Goal: Task Accomplishment & Management: Use online tool/utility

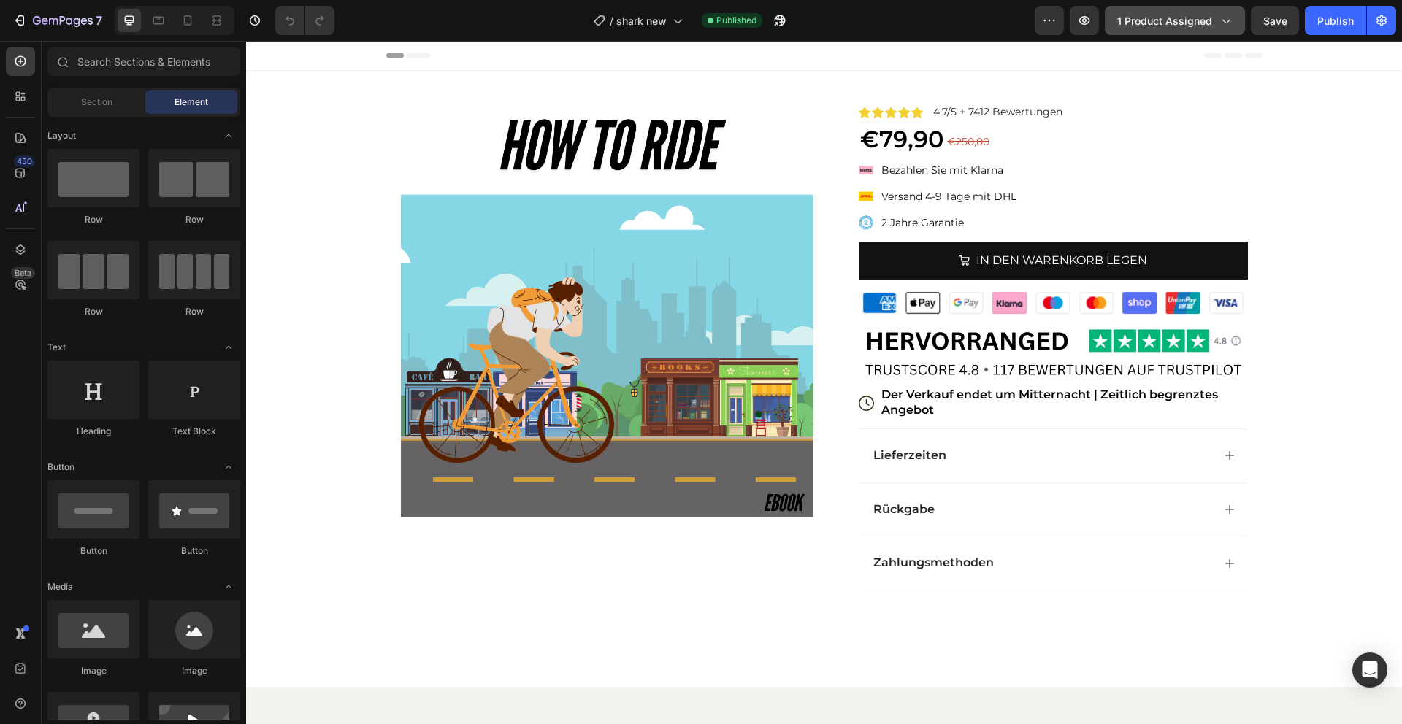
click at [875, 30] on button "1 product assigned" at bounding box center [1175, 20] width 140 height 29
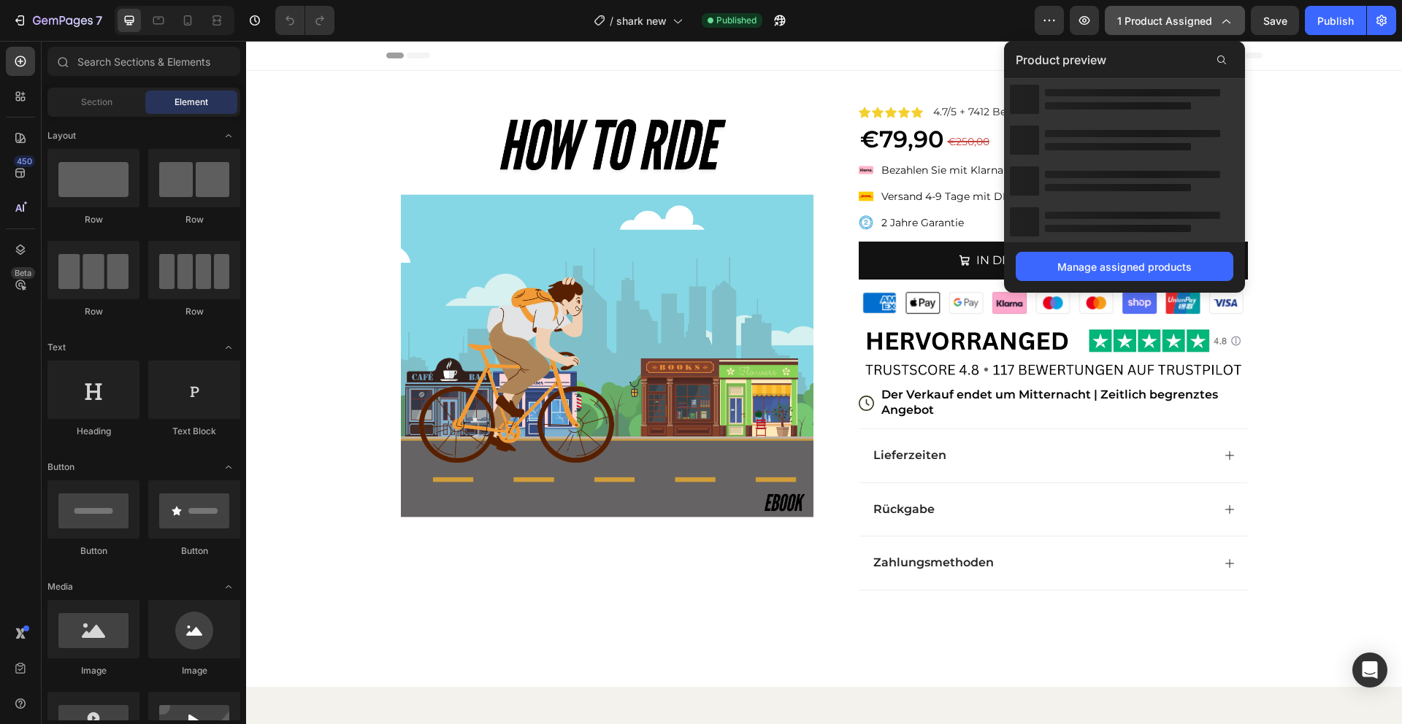
click at [875, 28] on button "1 product assigned" at bounding box center [1175, 20] width 140 height 29
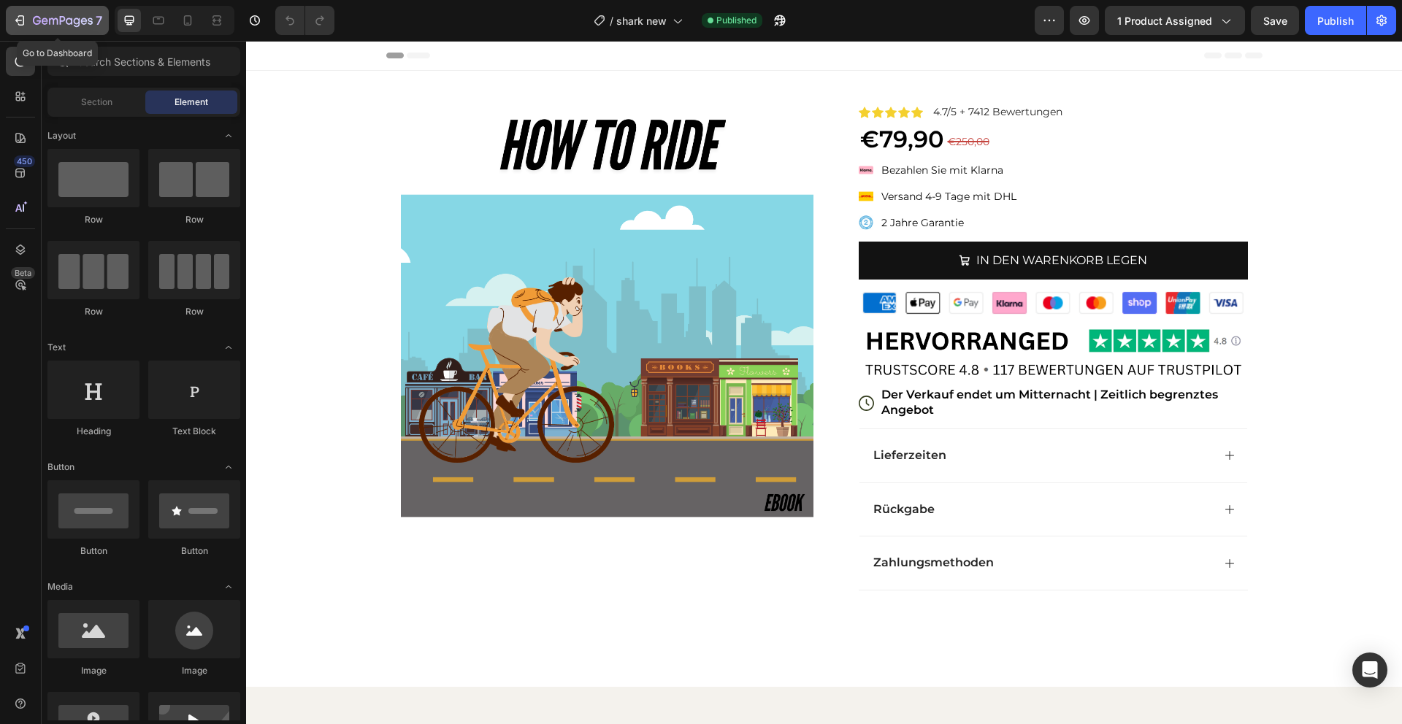
click at [54, 20] on icon "button" at bounding box center [53, 21] width 9 height 7
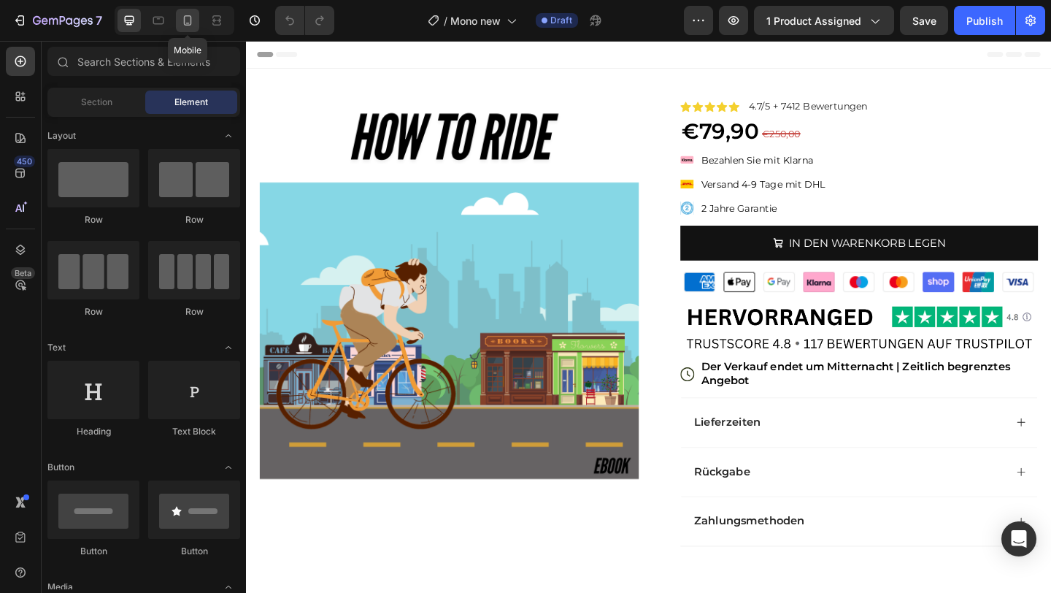
click at [190, 26] on icon at bounding box center [187, 20] width 15 height 15
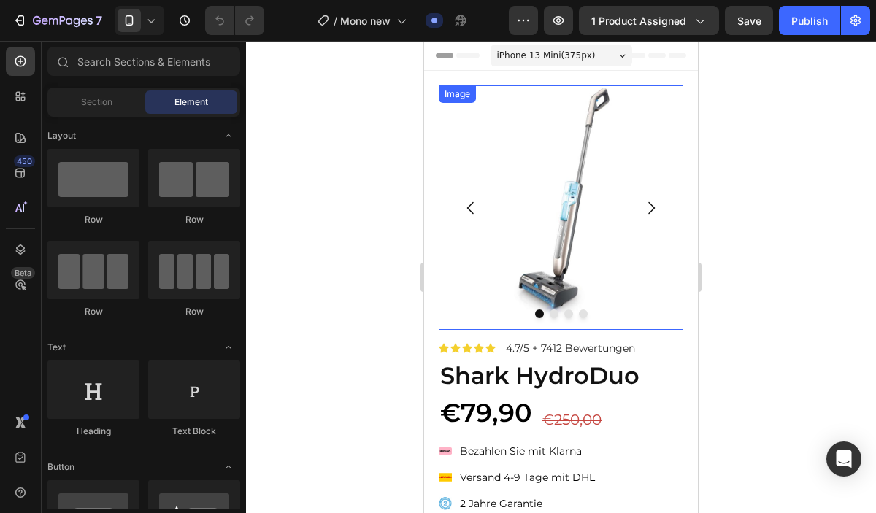
click at [622, 185] on img at bounding box center [561, 207] width 245 height 245
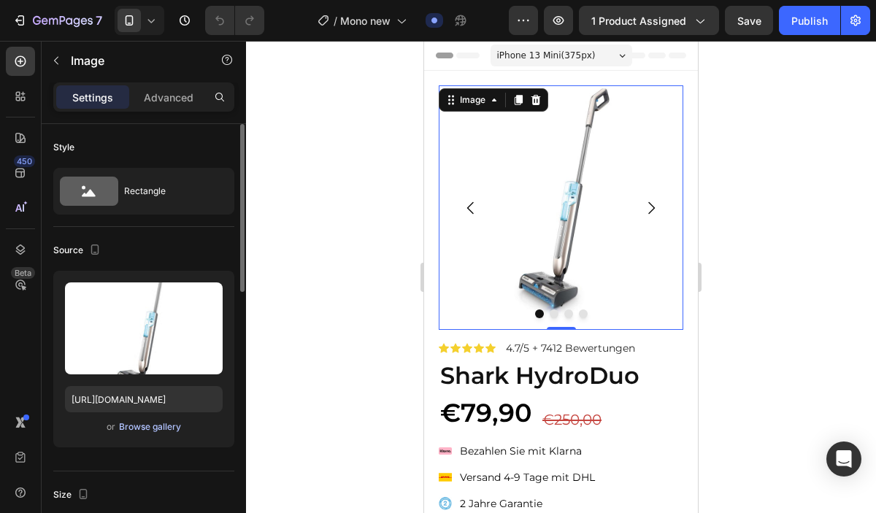
click at [156, 423] on div "Browse gallery" at bounding box center [150, 427] width 62 height 13
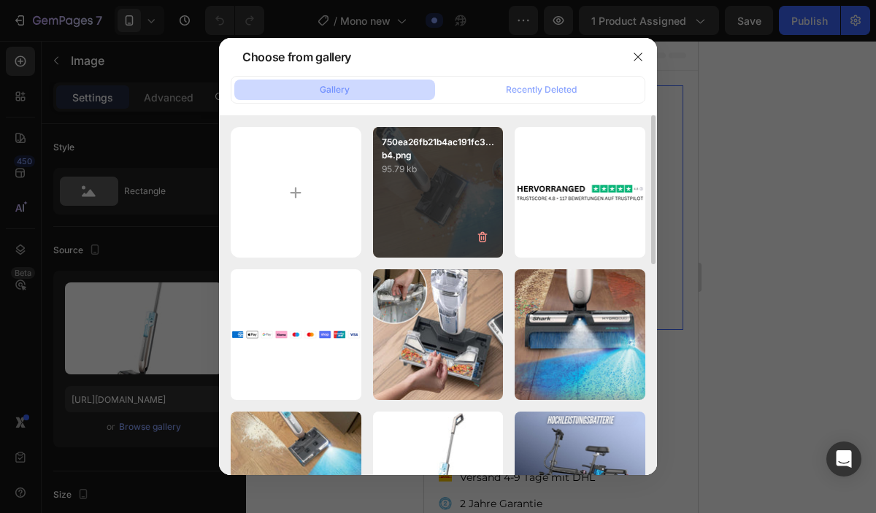
type input "C:\fakepath\kukirin-g2-master-electric-scooter-for-adults-fast-eco.webp"
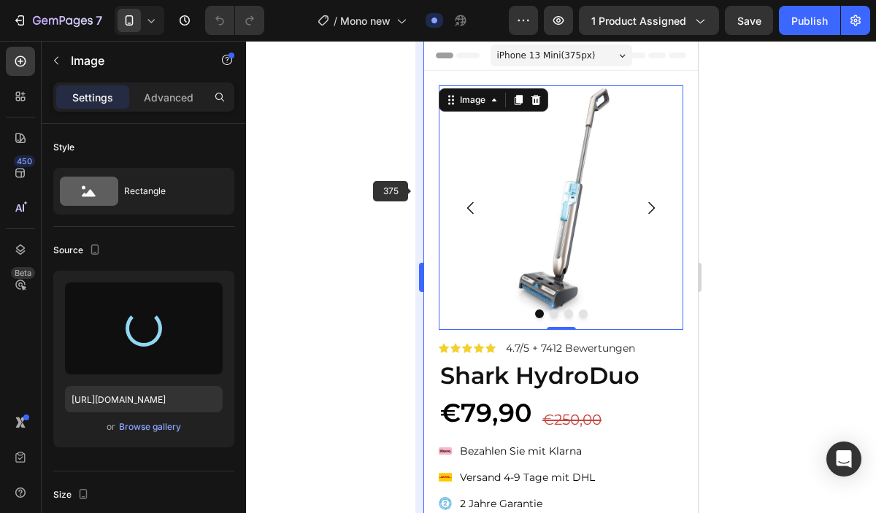
type input "[URL][DOMAIN_NAME]"
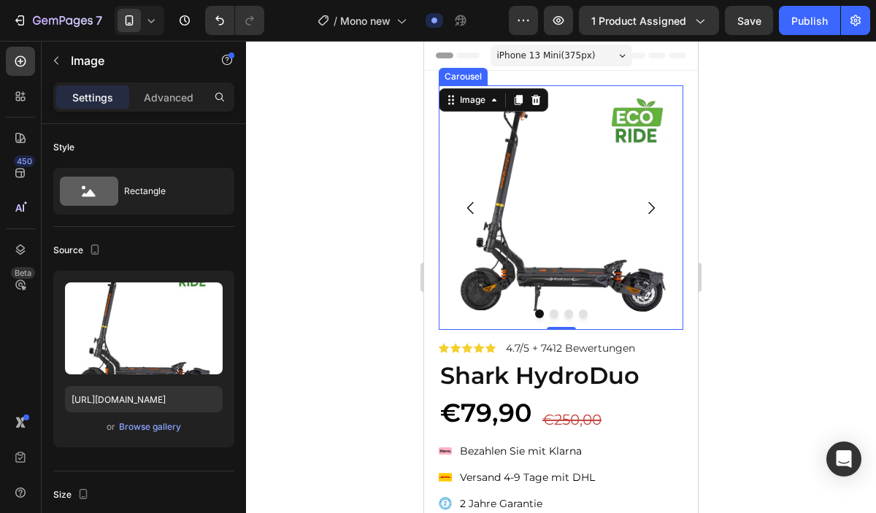
click at [652, 208] on icon "Carousel Next Arrow" at bounding box center [651, 208] width 18 height 18
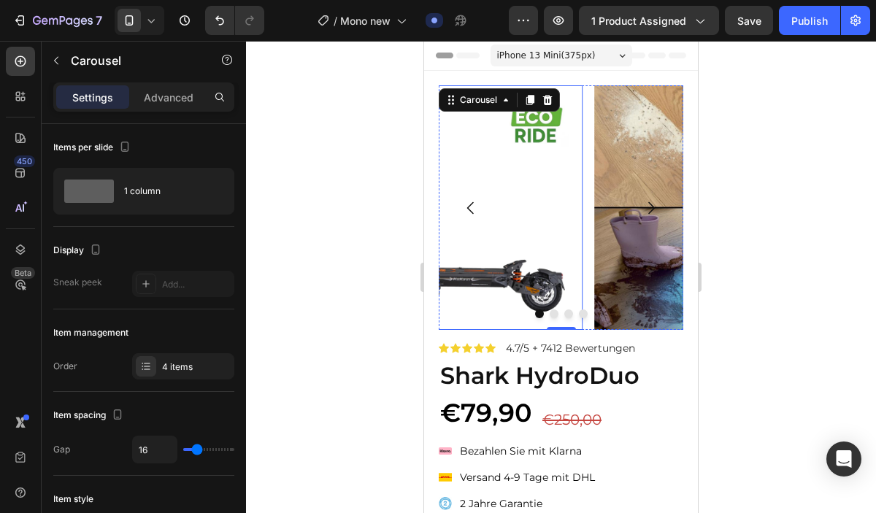
click at [594, 196] on img at bounding box center [716, 207] width 245 height 245
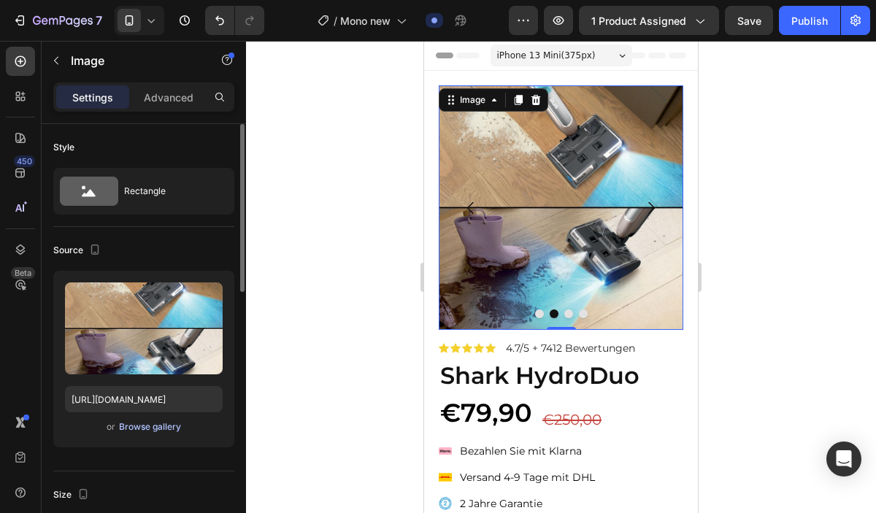
click at [164, 426] on div "Browse gallery" at bounding box center [150, 427] width 62 height 13
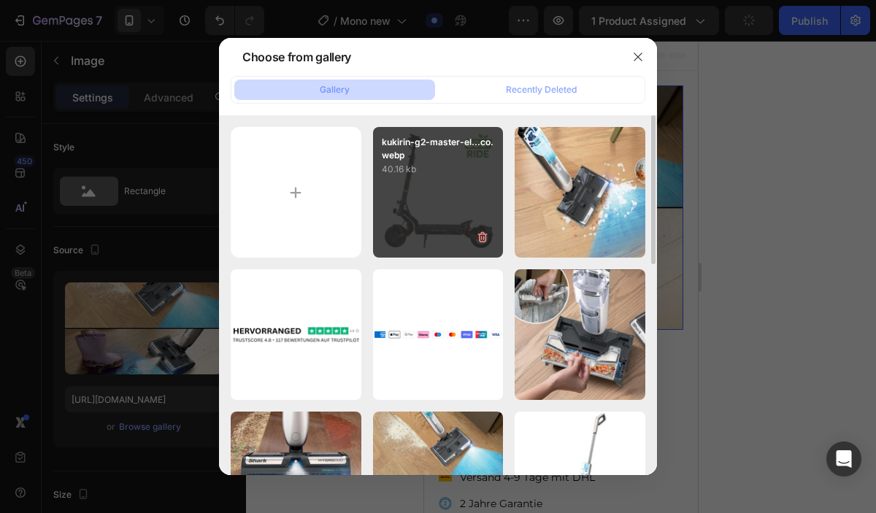
type input "C:\fakepath\foldable-electric-scooter-for-adults-kukirin-g2-master.webp"
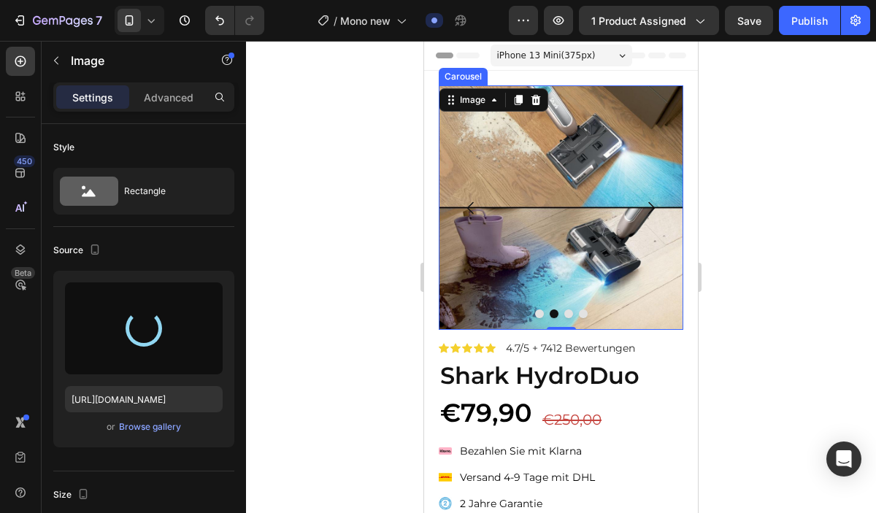
type input "[URL][DOMAIN_NAME]"
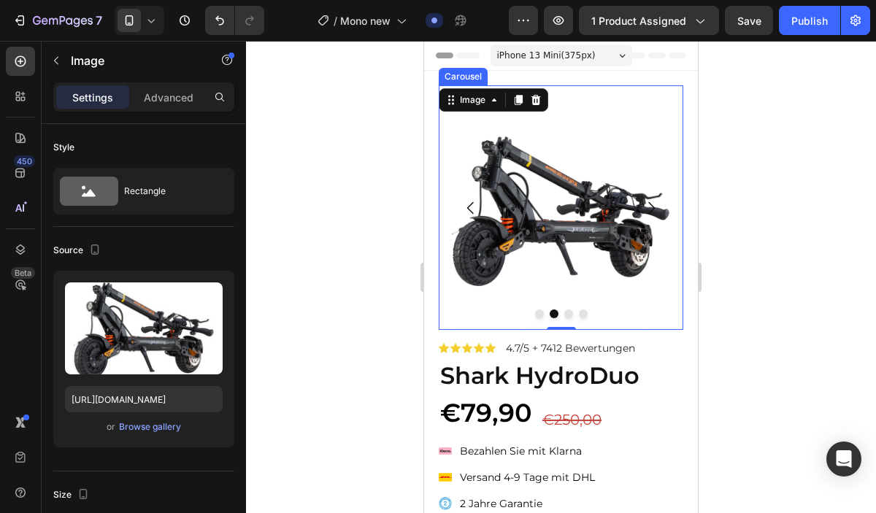
click at [651, 210] on icon "Carousel Next Arrow" at bounding box center [651, 207] width 7 height 12
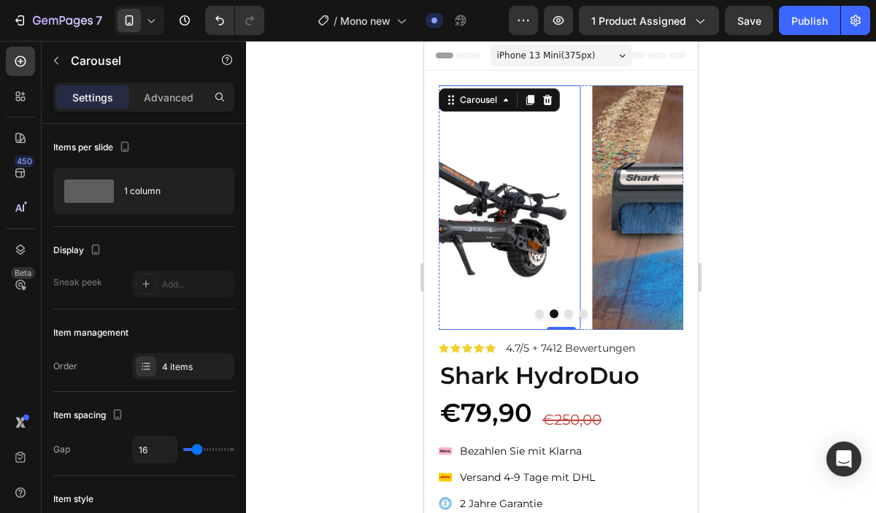
click at [592, 210] on img at bounding box center [714, 207] width 245 height 245
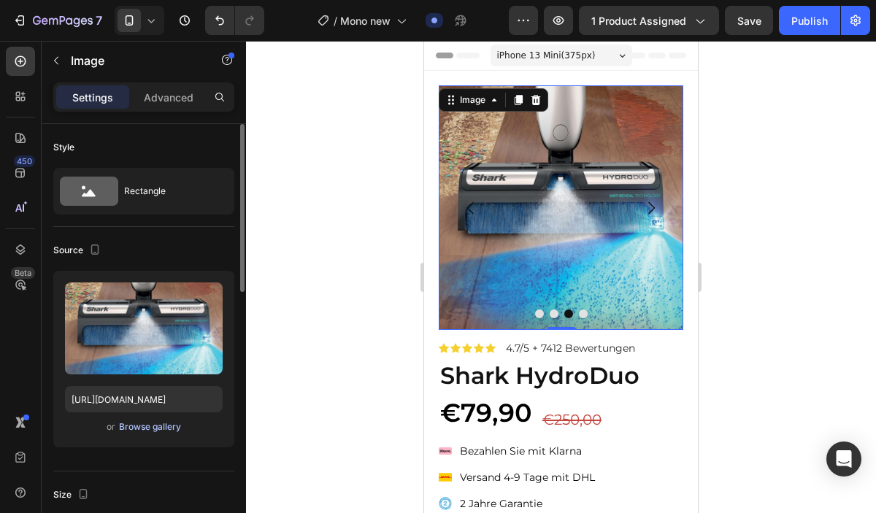
click at [153, 428] on div "Browse gallery" at bounding box center [150, 427] width 62 height 13
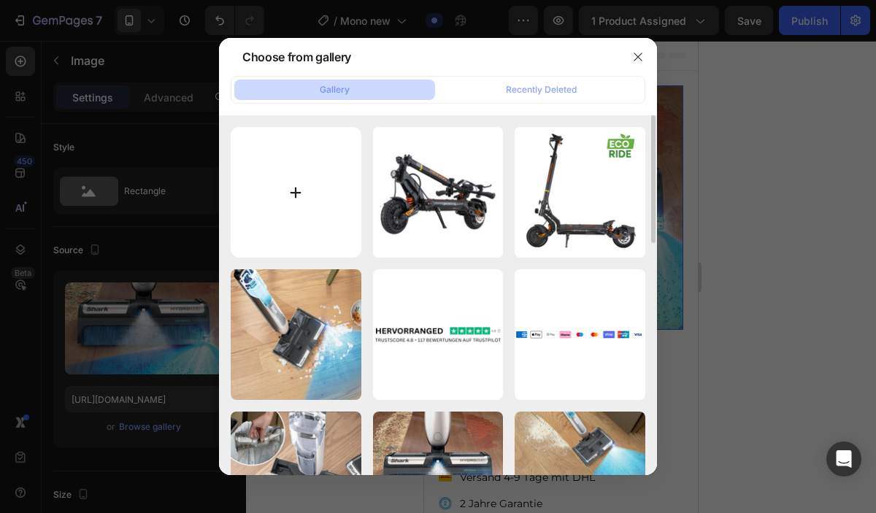
type input "C:\fakepath\kukirin-g2-master-fast-electric-scooter-60kmh.webp"
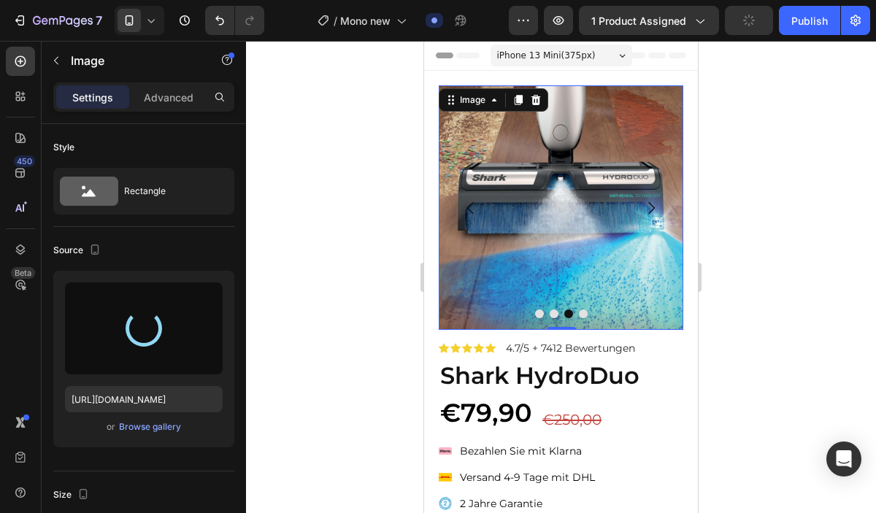
type input "[URL][DOMAIN_NAME]"
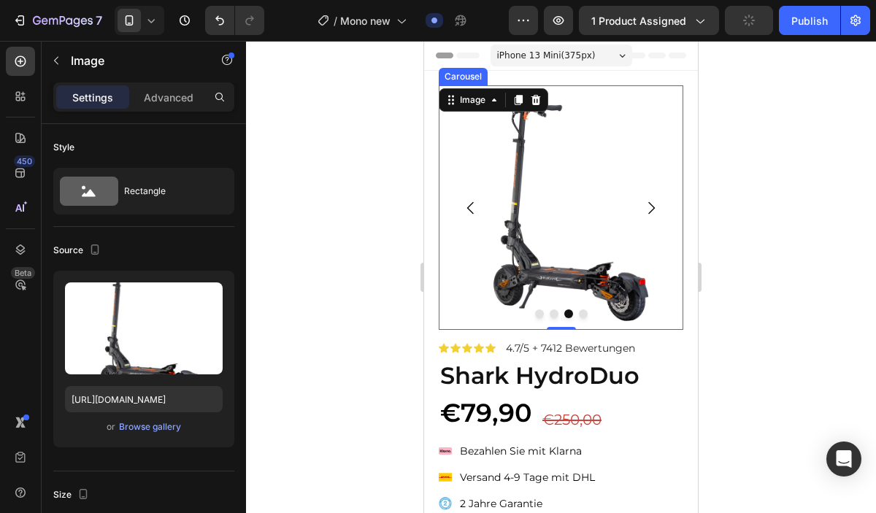
click at [634, 204] on button "Carousel Next Arrow" at bounding box center [651, 208] width 41 height 41
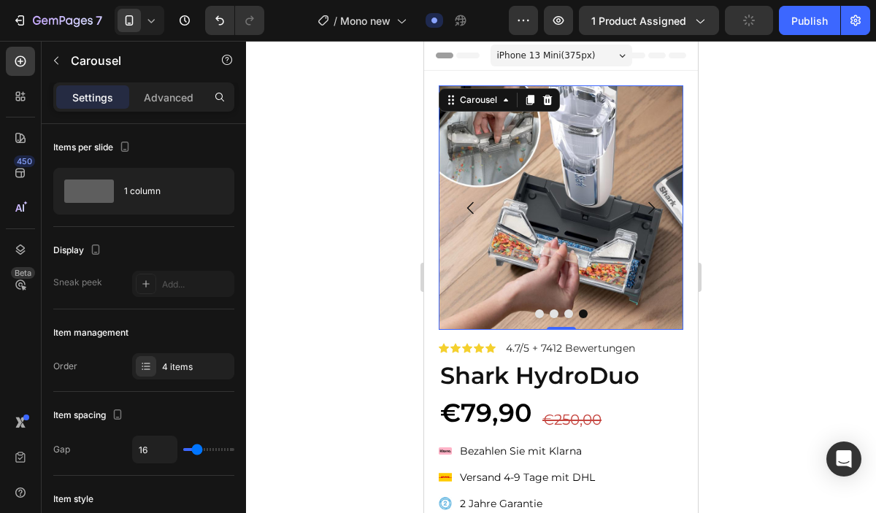
click at [640, 191] on button "Carousel Next Arrow" at bounding box center [651, 208] width 41 height 41
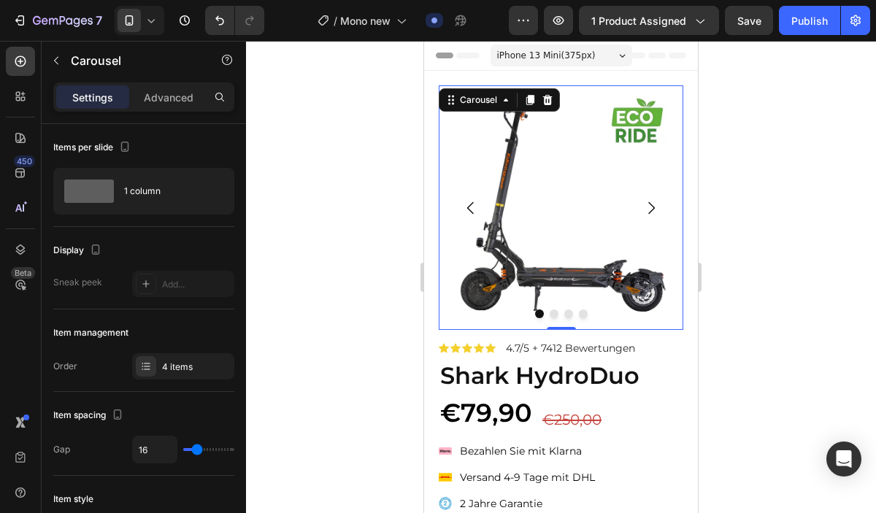
click at [468, 210] on icon "Carousel Back Arrow" at bounding box center [471, 208] width 18 height 18
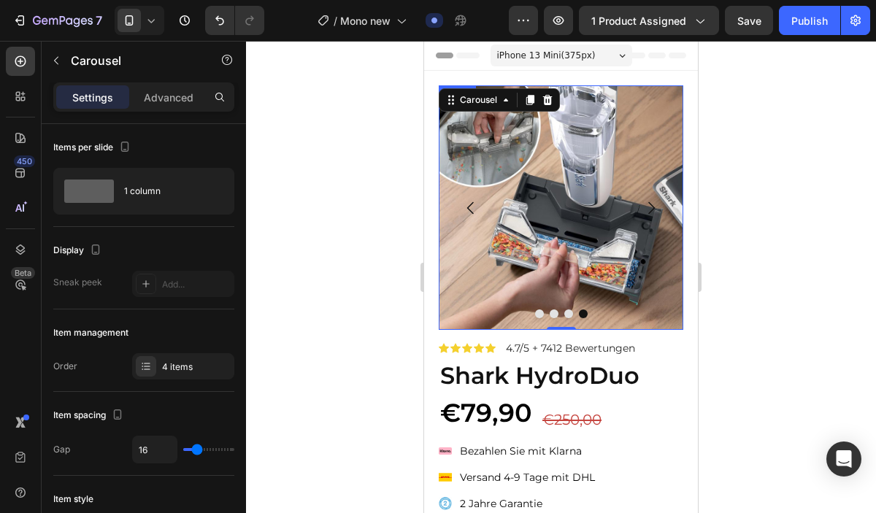
click at [548, 188] on img at bounding box center [561, 207] width 245 height 245
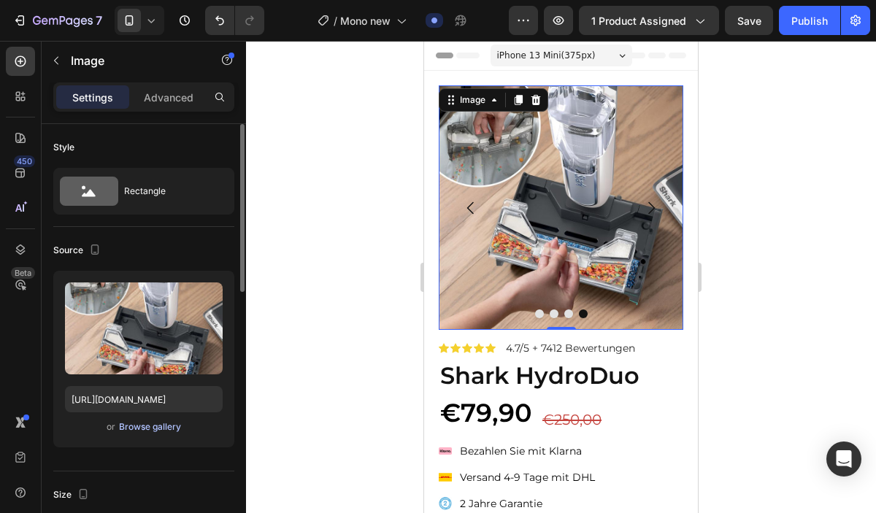
click at [174, 422] on div "Browse gallery" at bounding box center [150, 427] width 62 height 13
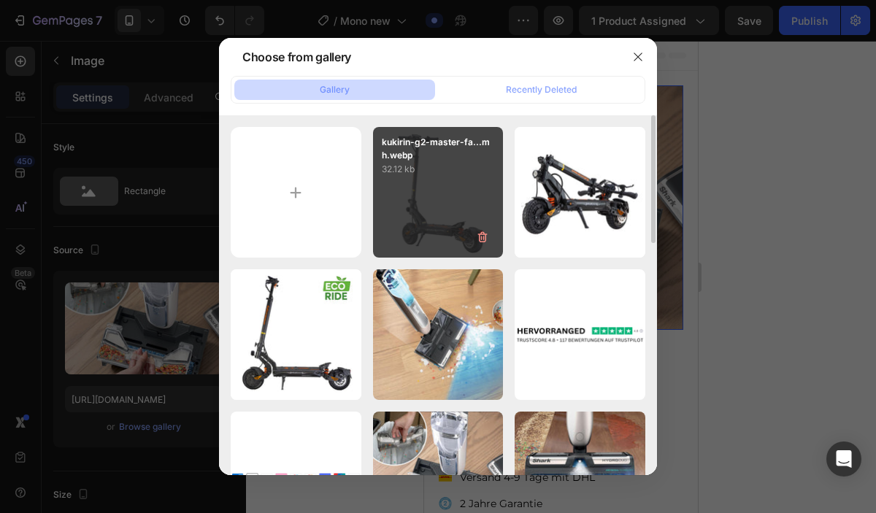
type input "C:\fakepath\G2_Master_compare_1.webp"
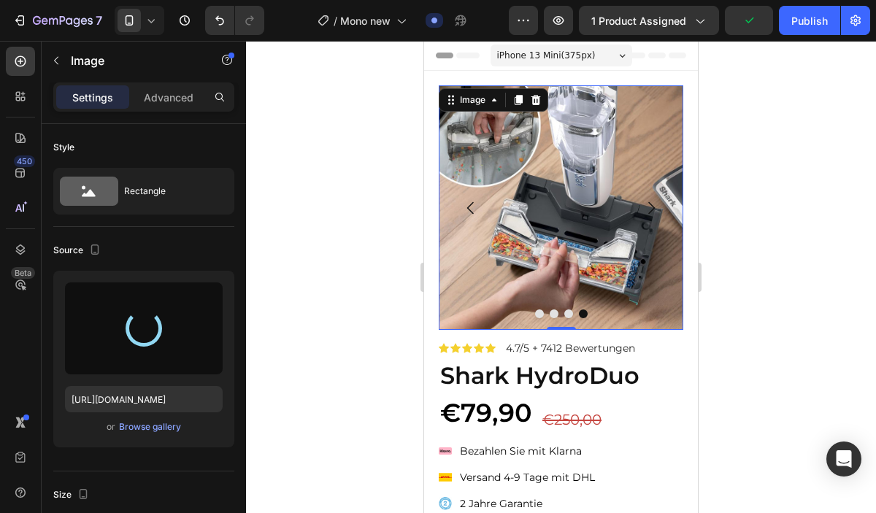
type input "[URL][DOMAIN_NAME]"
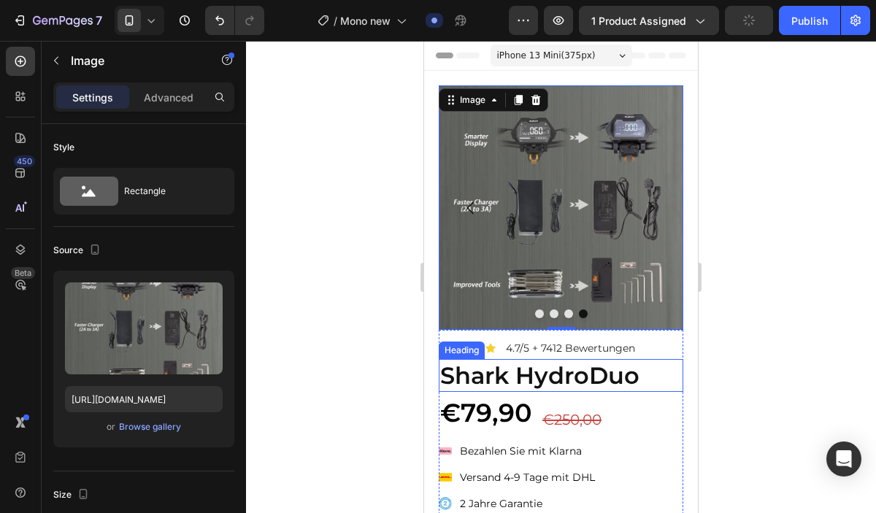
click at [605, 372] on strong "Shark HydroDuo" at bounding box center [539, 375] width 199 height 28
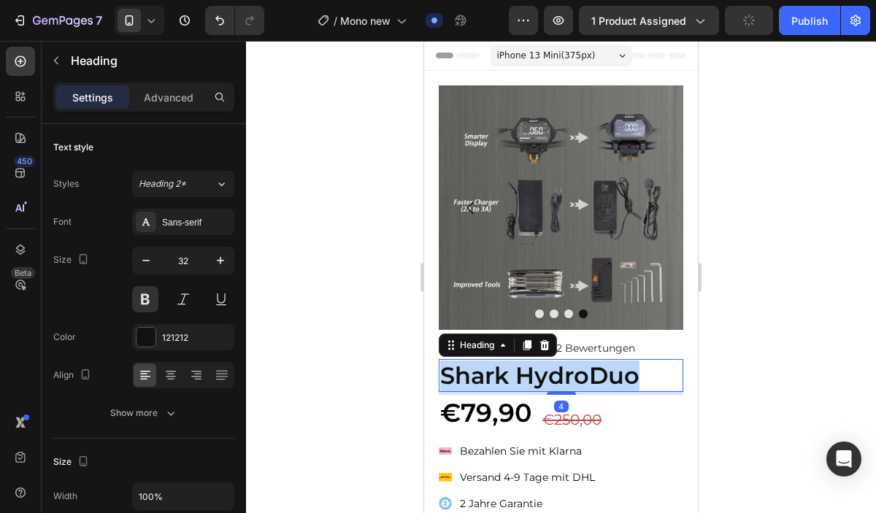
click at [605, 372] on strong "Shark HydroDuo" at bounding box center [539, 375] width 199 height 28
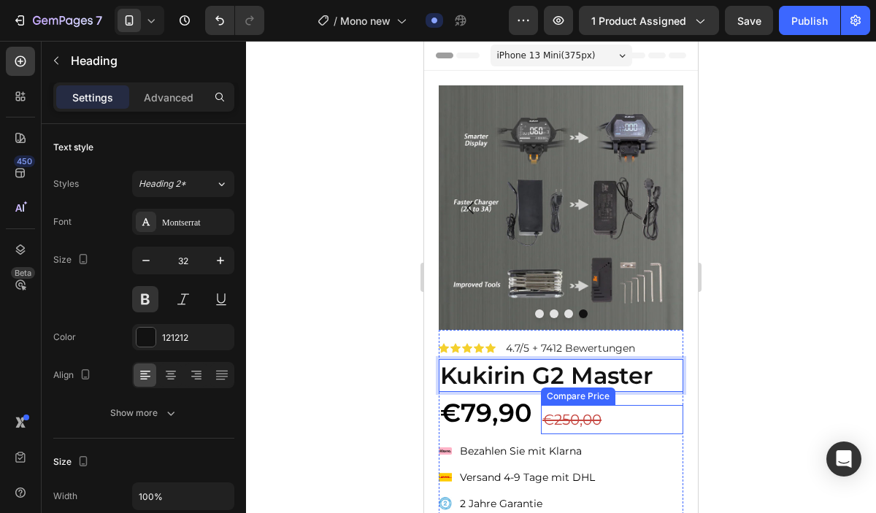
click at [585, 412] on div "€250,00" at bounding box center [612, 419] width 142 height 29
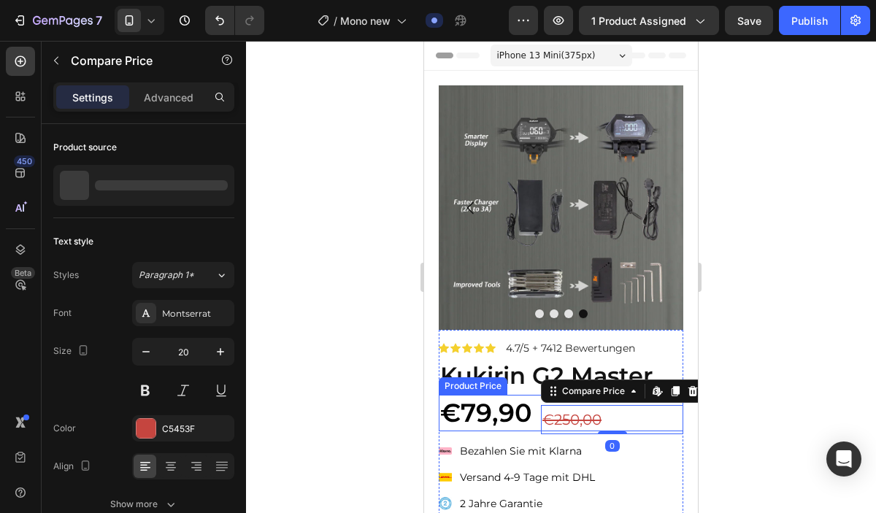
click at [476, 412] on div "€79,90" at bounding box center [561, 413] width 245 height 37
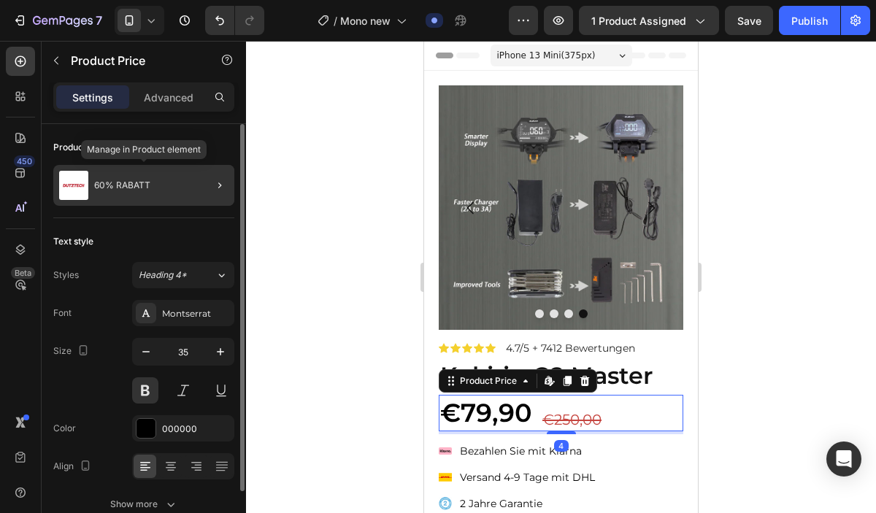
click at [161, 196] on div "60% RABATT" at bounding box center [143, 185] width 181 height 41
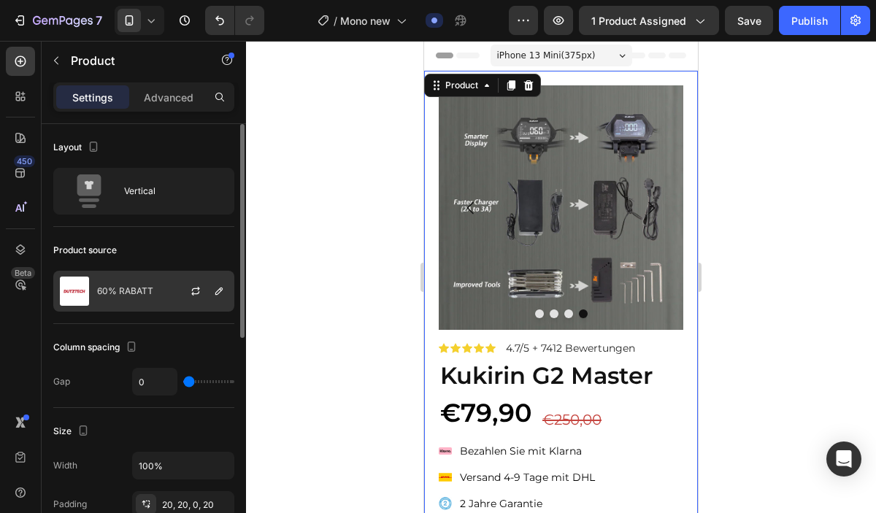
click at [153, 286] on div "60% RABATT" at bounding box center [143, 291] width 181 height 41
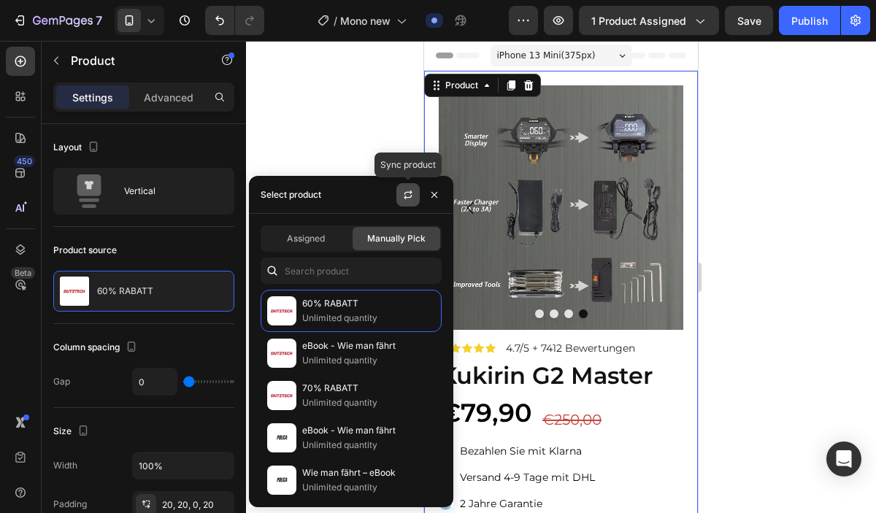
click at [403, 197] on icon "button" at bounding box center [408, 195] width 12 height 12
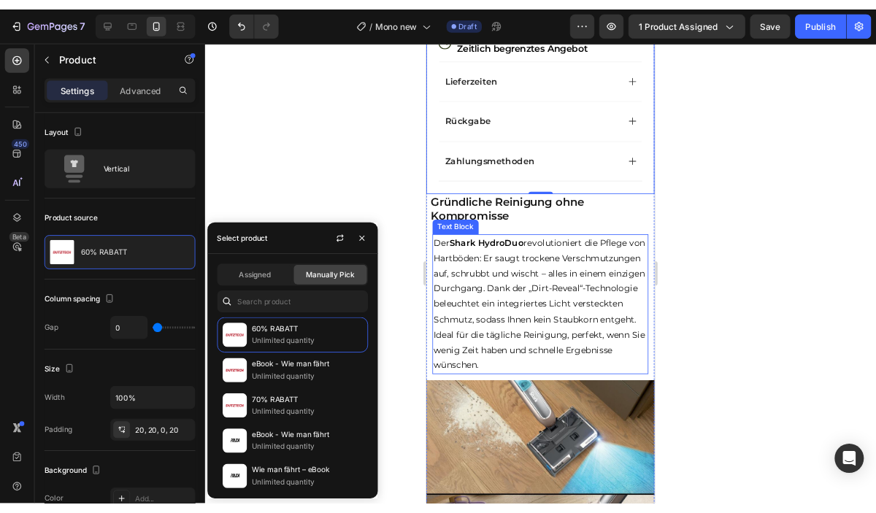
scroll to position [799, 0]
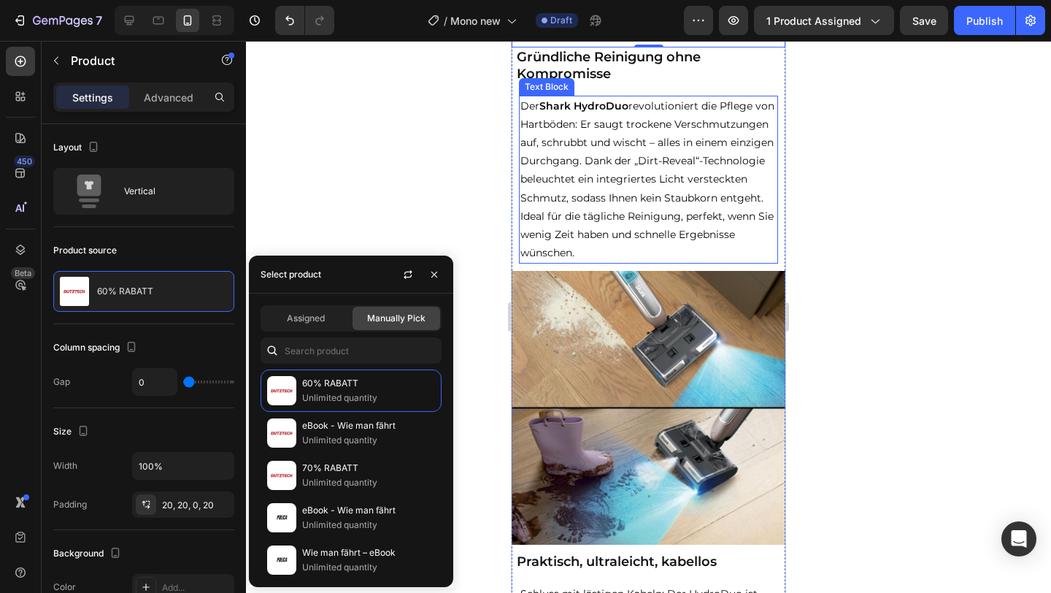
click at [652, 377] on img at bounding box center [649, 408] width 274 height 274
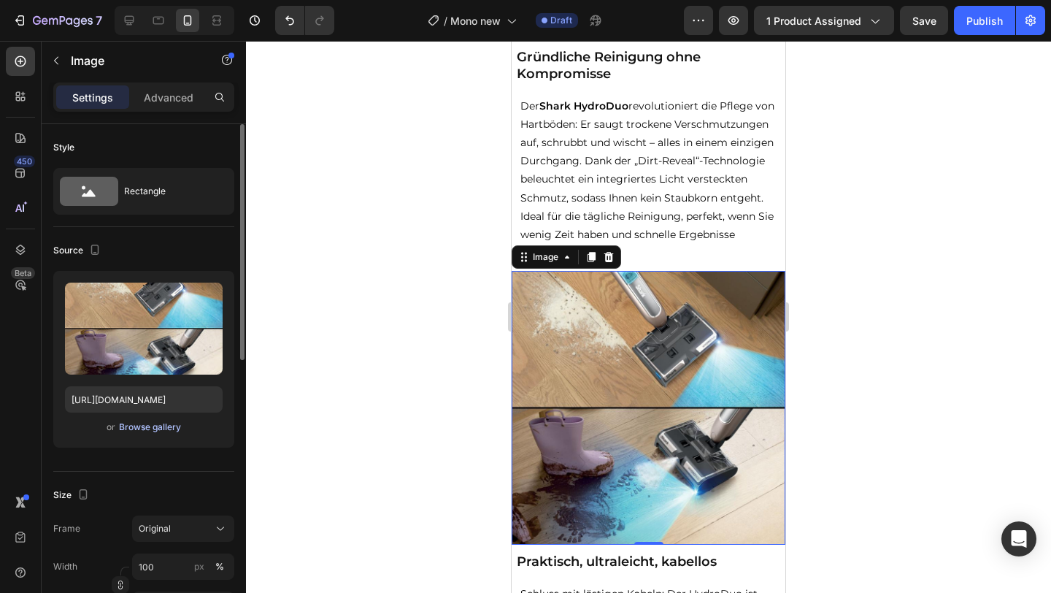
click at [140, 424] on div "Browse gallery" at bounding box center [150, 427] width 62 height 13
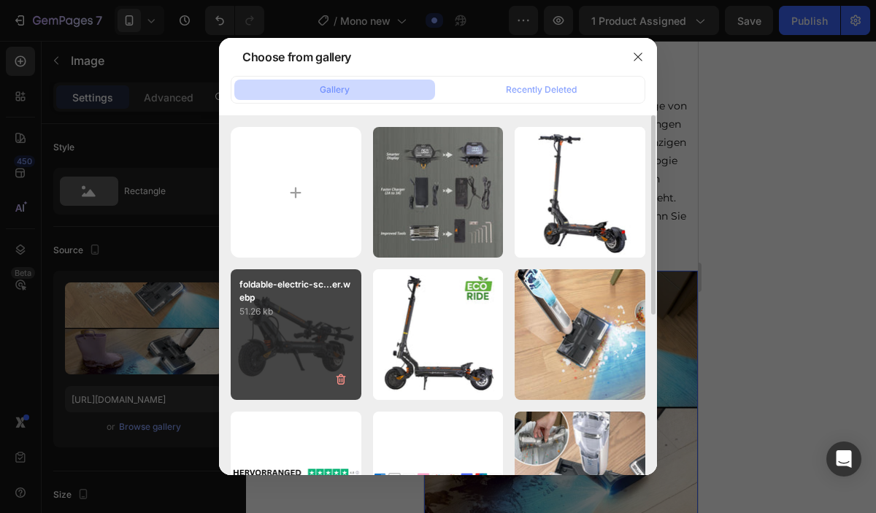
type input "C:\fakepath\off-road-electric-scooter-for-adults-kukirin-g2-master.webp"
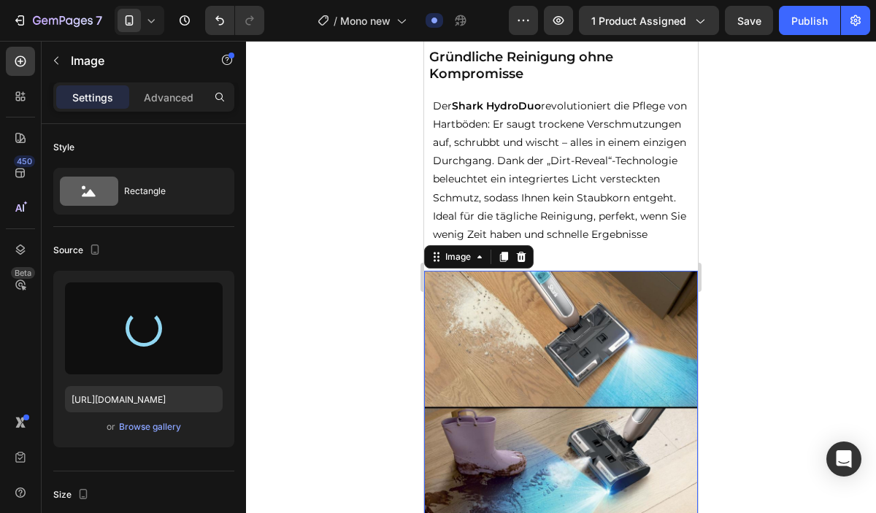
type input "[URL][DOMAIN_NAME]"
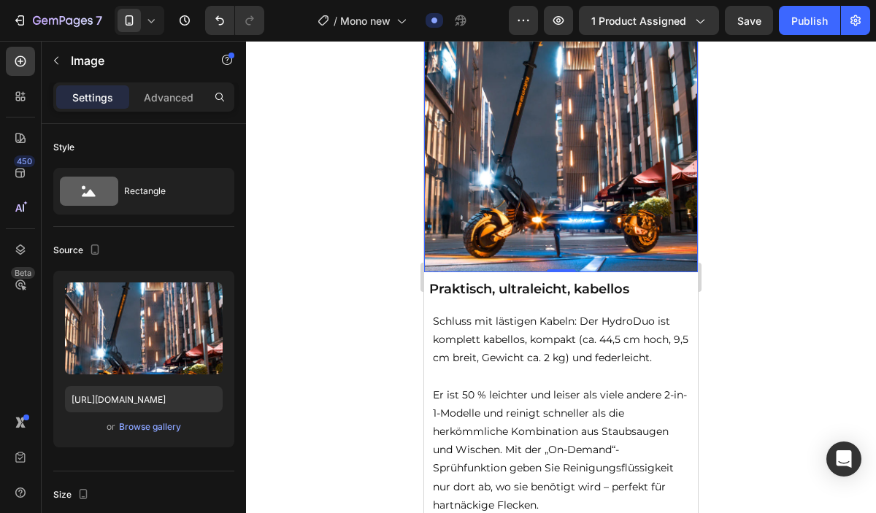
scroll to position [1278, 0]
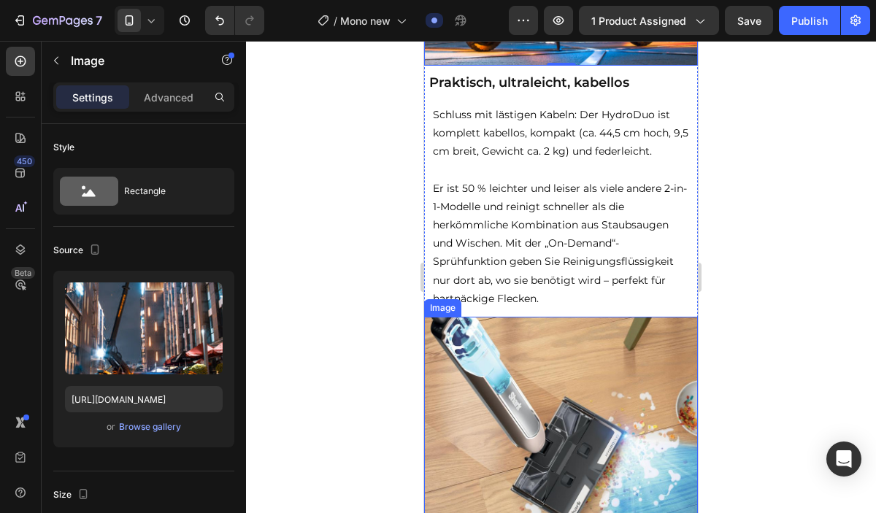
click at [523, 380] on img at bounding box center [561, 454] width 274 height 274
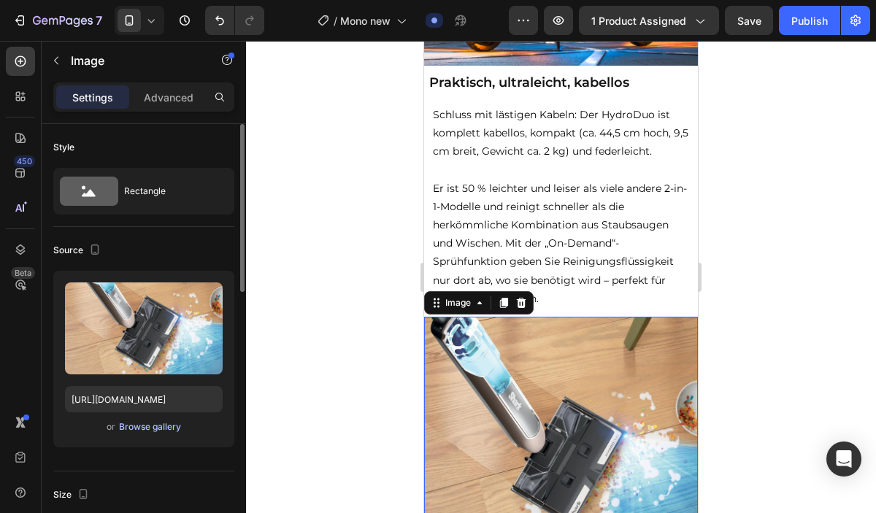
click at [137, 430] on div "Browse gallery" at bounding box center [150, 427] width 62 height 13
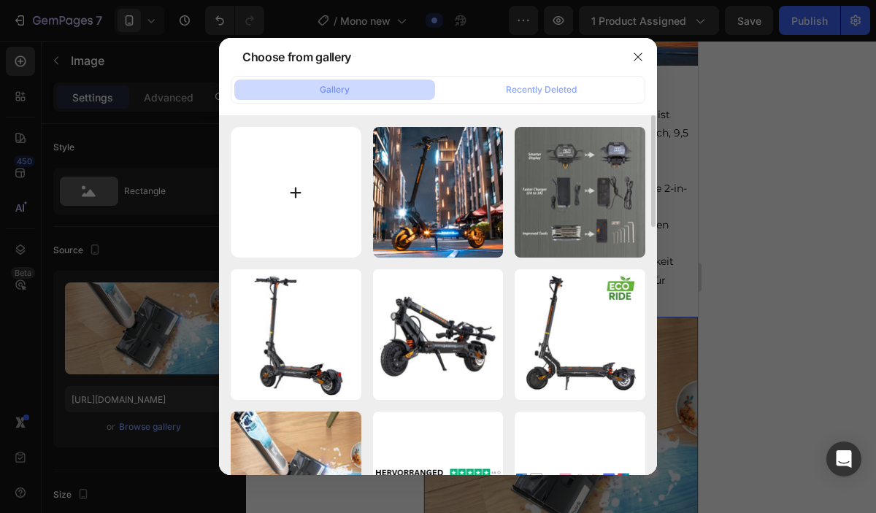
type input "C:\fakepath\kukirin-g2-master-electric-scooter-10-inch-wheels.webp"
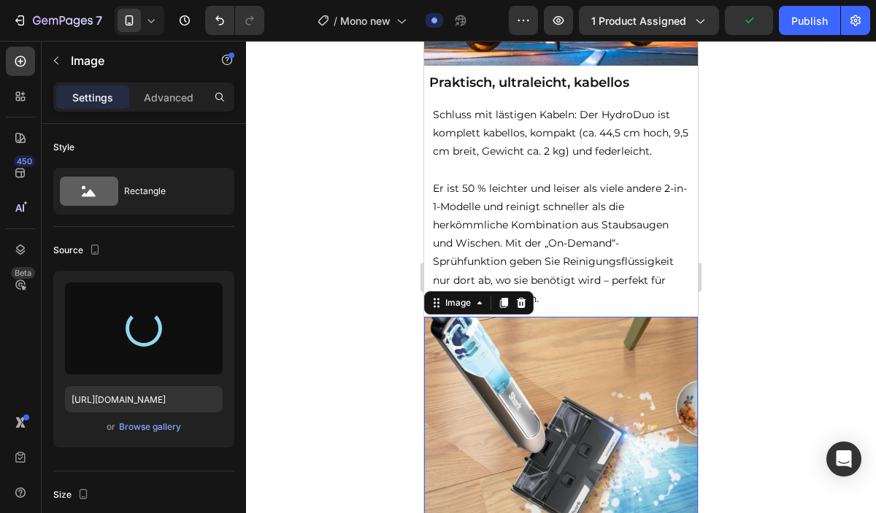
type input "[URL][DOMAIN_NAME]"
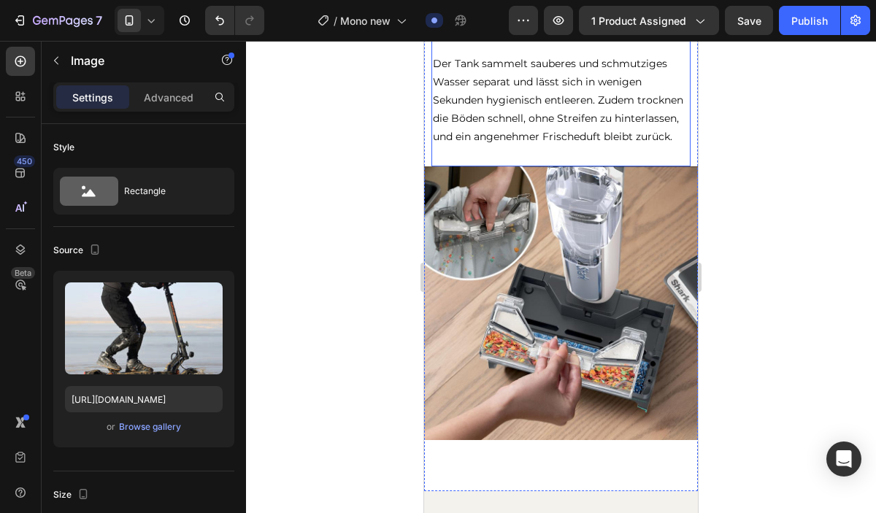
click at [534, 296] on img at bounding box center [561, 303] width 274 height 274
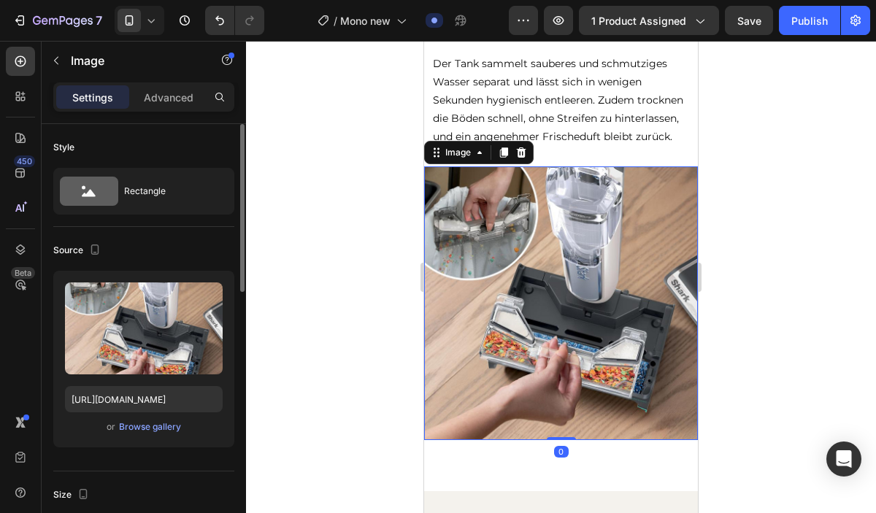
scroll to position [1981, 0]
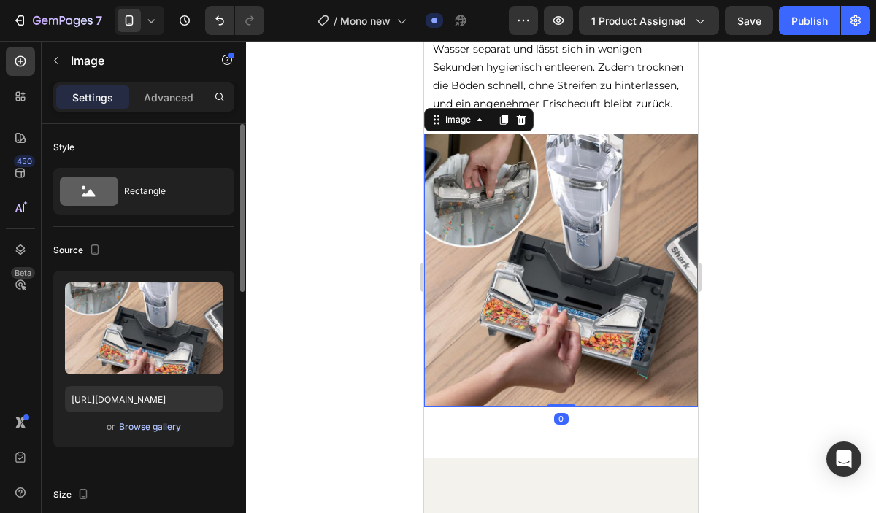
click at [143, 432] on div "Browse gallery" at bounding box center [150, 427] width 62 height 13
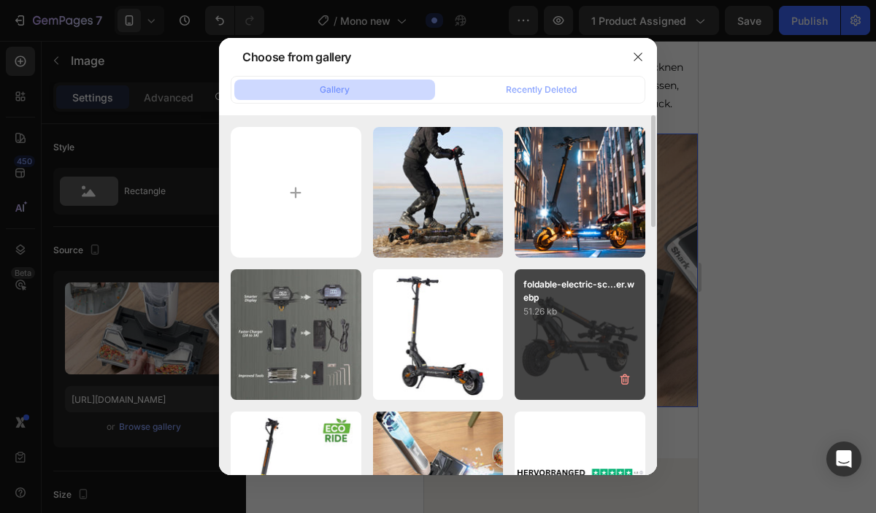
click at [593, 348] on div "foldable-electric-sc...er.webp 51.26 kb" at bounding box center [580, 334] width 131 height 131
type input "[URL][DOMAIN_NAME]"
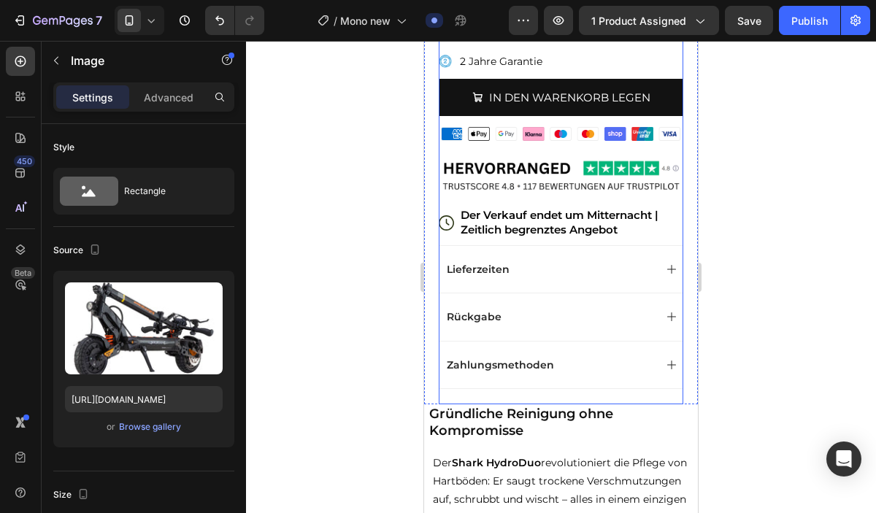
scroll to position [458, 0]
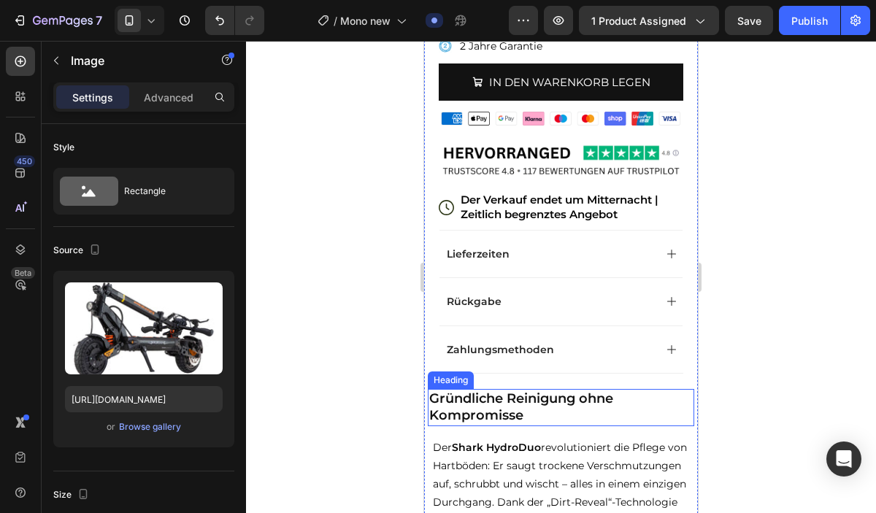
click at [524, 395] on h2 "Gründliche Reinigung ohne Kompromisse" at bounding box center [561, 407] width 266 height 37
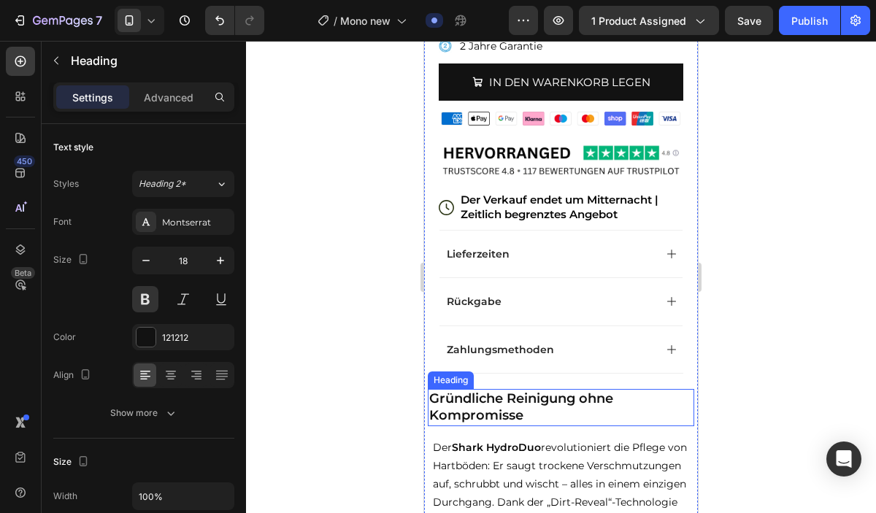
click at [524, 396] on h2 "Gründliche Reinigung ohne Kompromisse" at bounding box center [561, 407] width 266 height 37
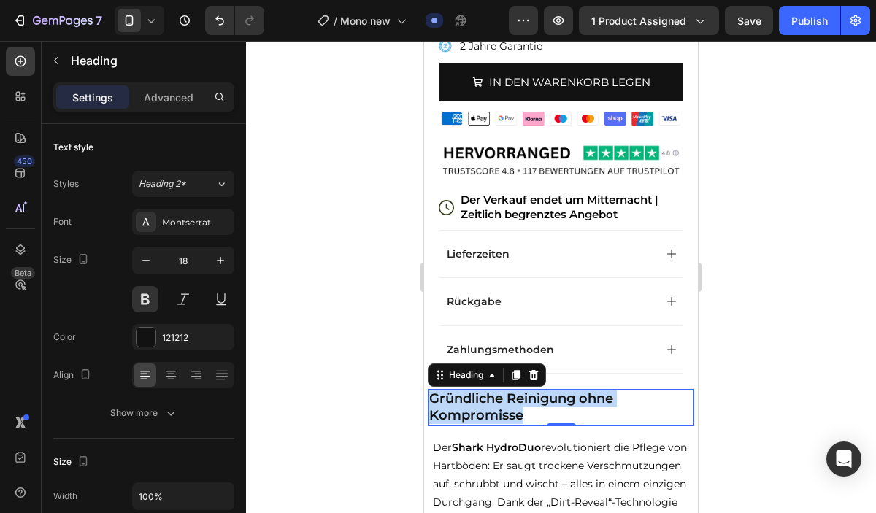
click at [524, 396] on p "Gründliche Reinigung ohne Kompromisse" at bounding box center [561, 408] width 264 height 34
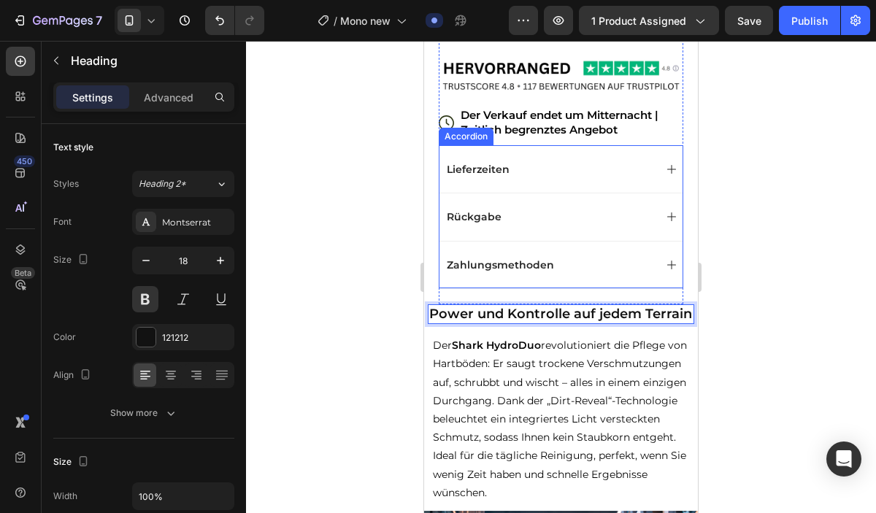
scroll to position [594, 0]
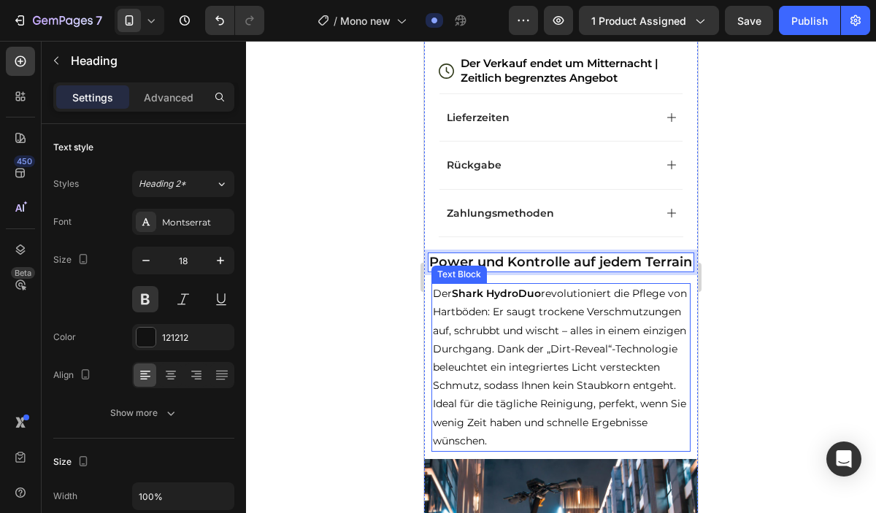
click at [521, 363] on p "Der Shark HydroDuo revolutioniert die Pflege von Hartböden: Er saugt trockene V…" at bounding box center [561, 368] width 256 height 166
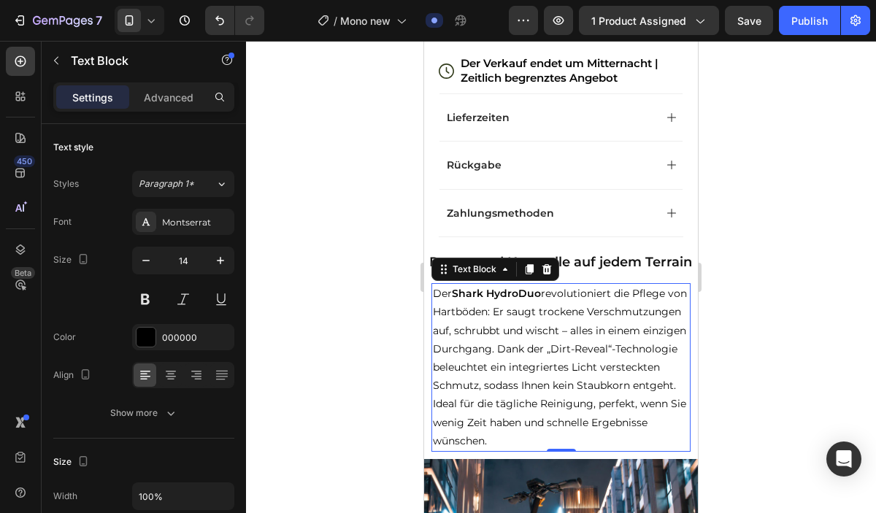
click at [521, 363] on p "Der Shark HydroDuo revolutioniert die Pflege von Hartböden: Er saugt trockene V…" at bounding box center [561, 368] width 256 height 166
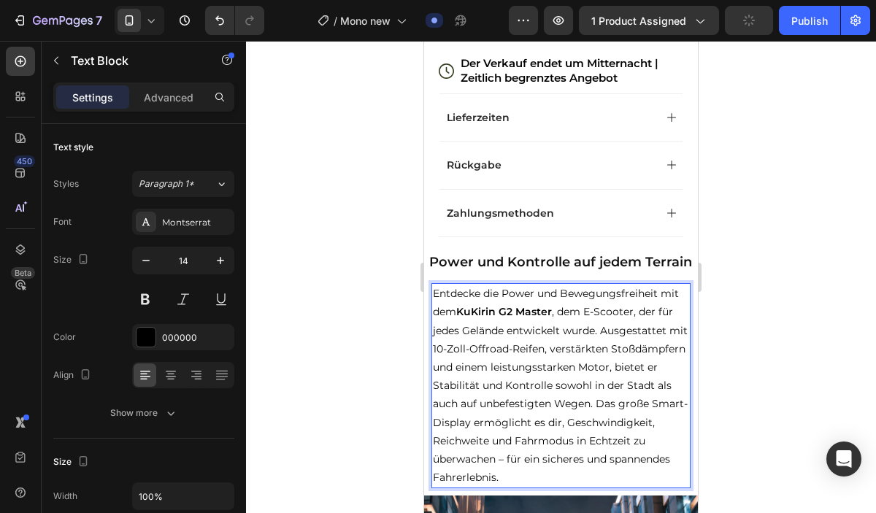
click at [596, 405] on p "Entdecke die Power und Bewegungsfreiheit mit dem KuKirin G2 Master , dem E-Scoo…" at bounding box center [561, 386] width 256 height 202
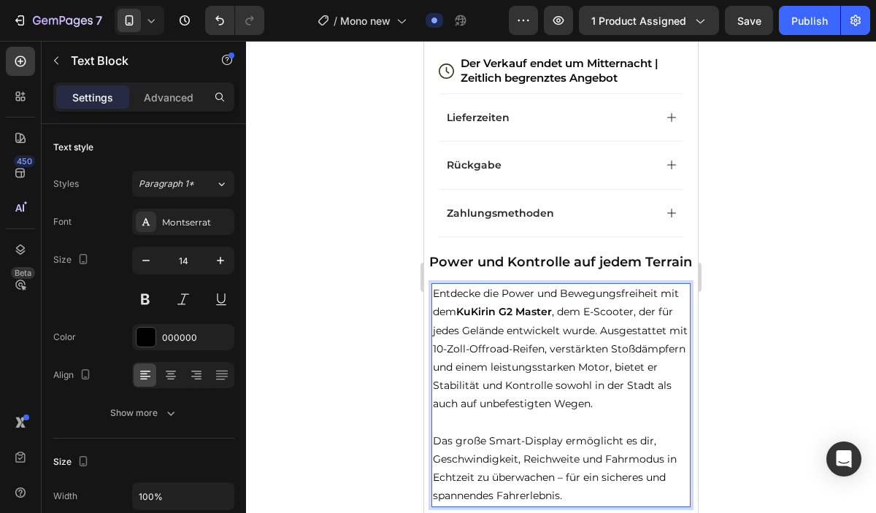
click at [581, 494] on p "Das große Smart-Display ermöglicht es dir, Geschwindigkeit, Reichweite und Fahr…" at bounding box center [561, 469] width 256 height 74
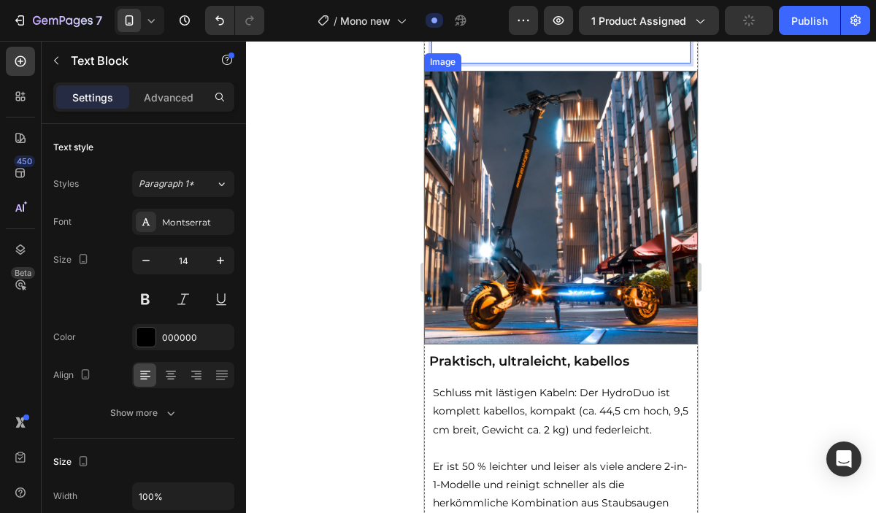
scroll to position [1099, 0]
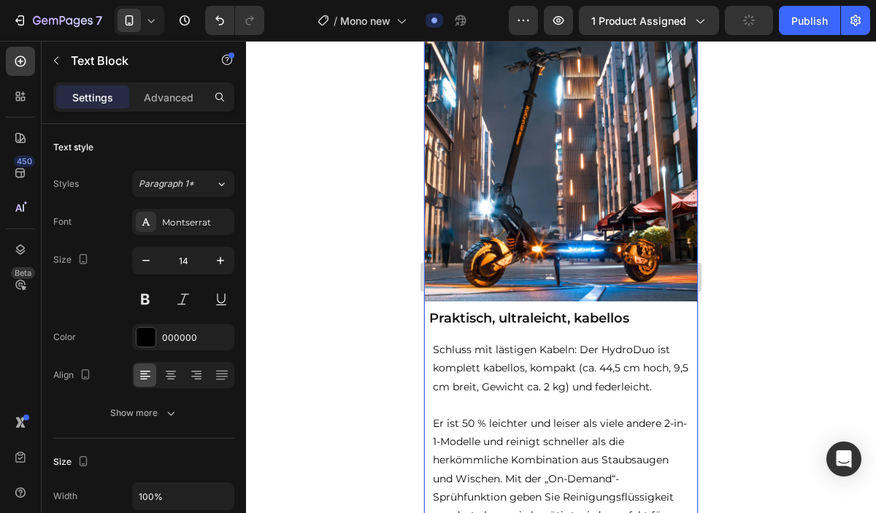
click at [567, 323] on h2 "Praktisch, ultraleicht, kabellos" at bounding box center [561, 319] width 266 height 20
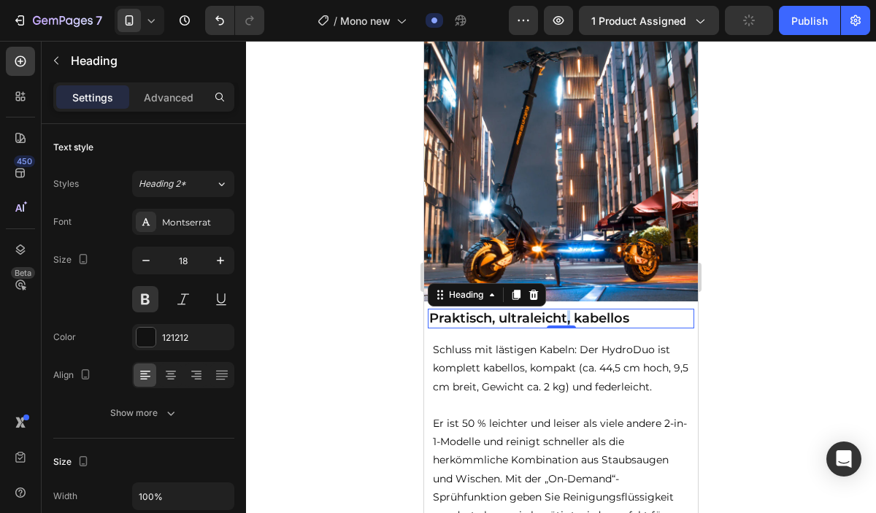
click at [567, 322] on h2 "Praktisch, ultraleicht, kabellos" at bounding box center [561, 319] width 266 height 20
click at [567, 322] on p "Praktisch, ultraleicht, kabellos" at bounding box center [561, 318] width 264 height 17
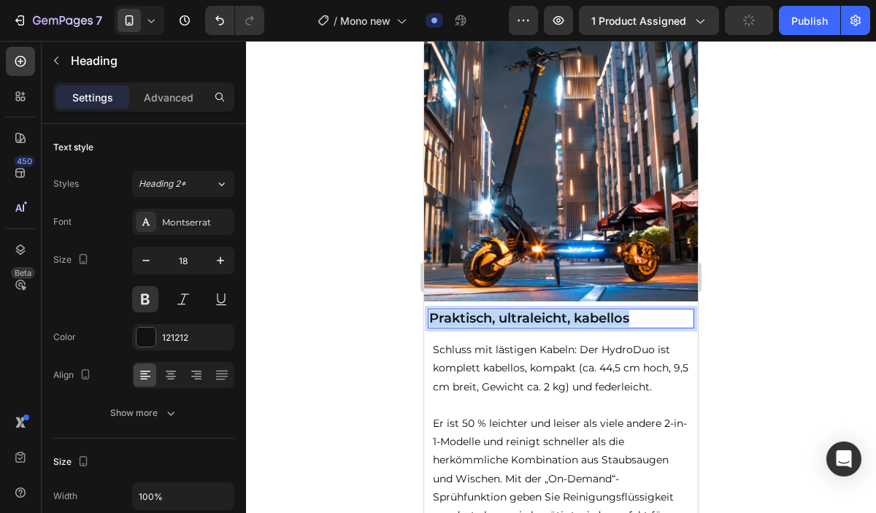
copy p "Praktisch, ultraleicht, kabellos"
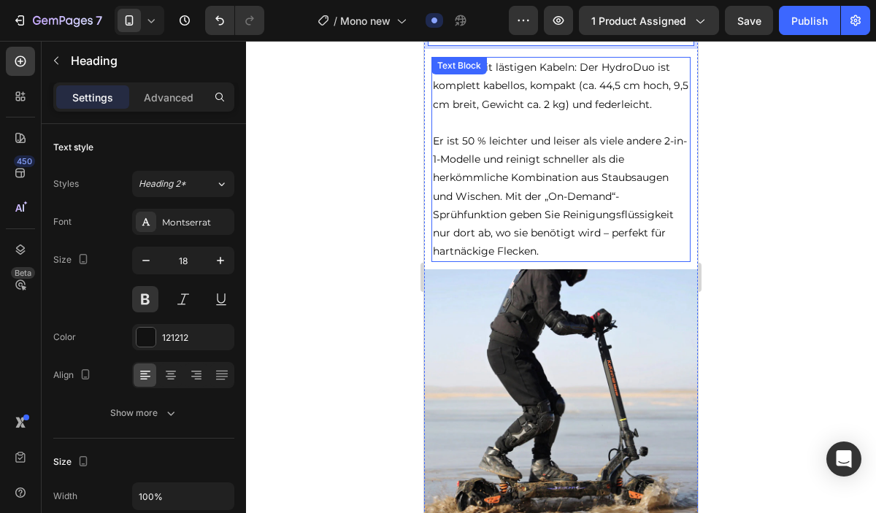
scroll to position [1362, 0]
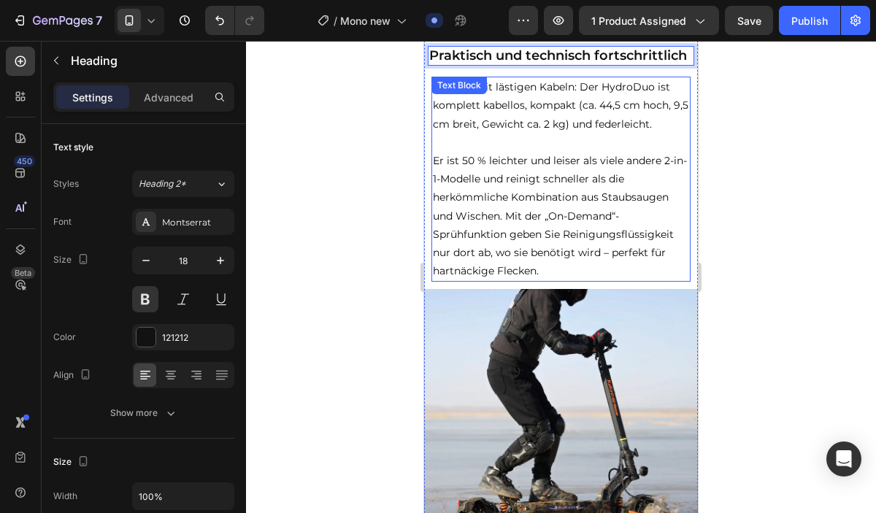
click at [552, 190] on p "Er ist 50 % leichter und leiser als viele andere 2-in-1-Modelle und reinigt sch…" at bounding box center [561, 216] width 256 height 128
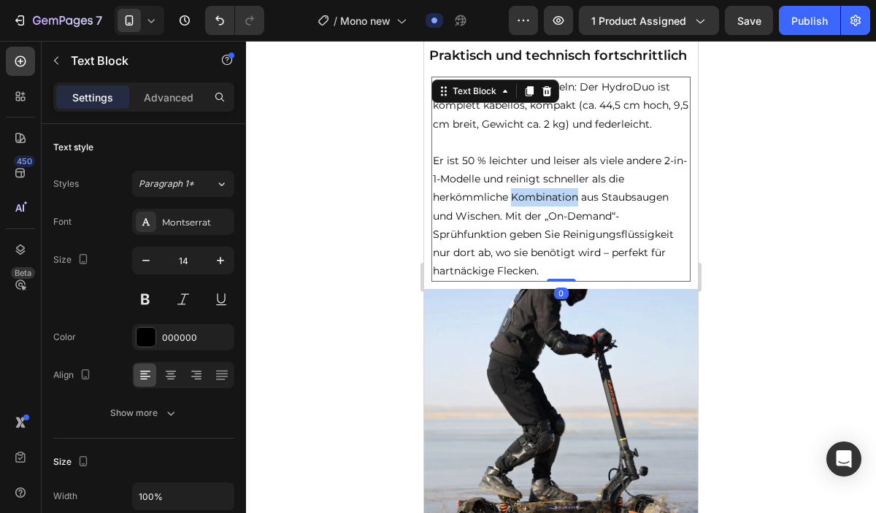
click at [552, 190] on p "Er ist 50 % leichter und leiser als viele andere 2-in-1-Modelle und reinigt sch…" at bounding box center [561, 216] width 256 height 128
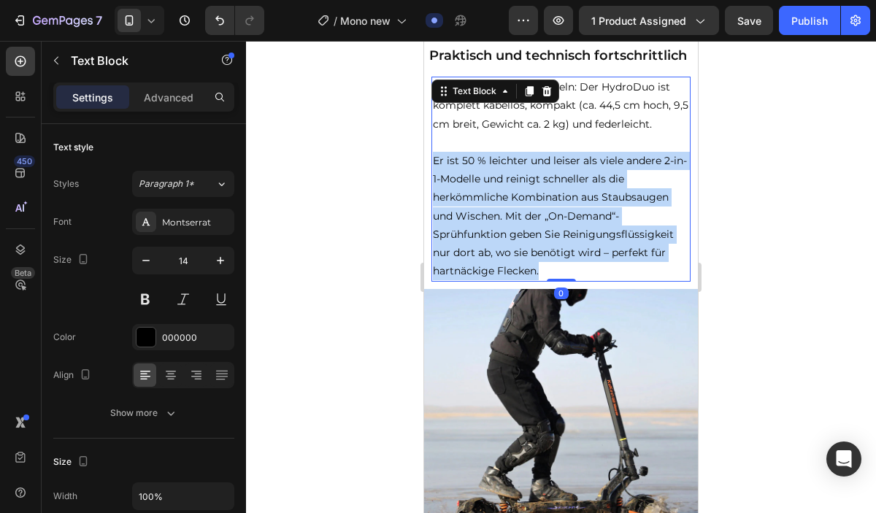
click at [552, 190] on p "Er ist 50 % leichter und leiser als viele andere 2-in-1-Modelle und reinigt sch…" at bounding box center [561, 216] width 256 height 128
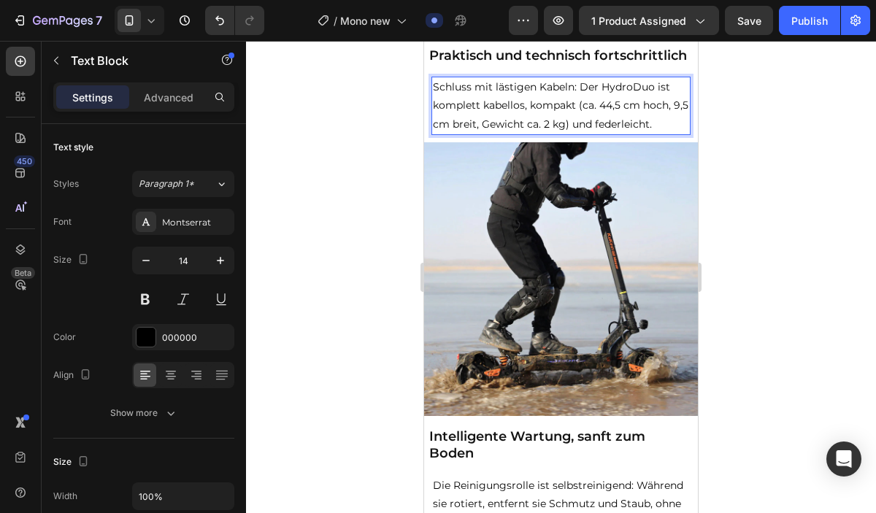
click at [513, 134] on div "Schluss mit lästigen Kabeln: Der HydroDuo ist komplett kabellos, kompakt (ca. 4…" at bounding box center [560, 106] width 259 height 58
click at [530, 111] on p "Schluss mit lästigen Kabeln: Der HydroDuo ist komplett kabellos, kompakt (ca. 4…" at bounding box center [561, 105] width 256 height 55
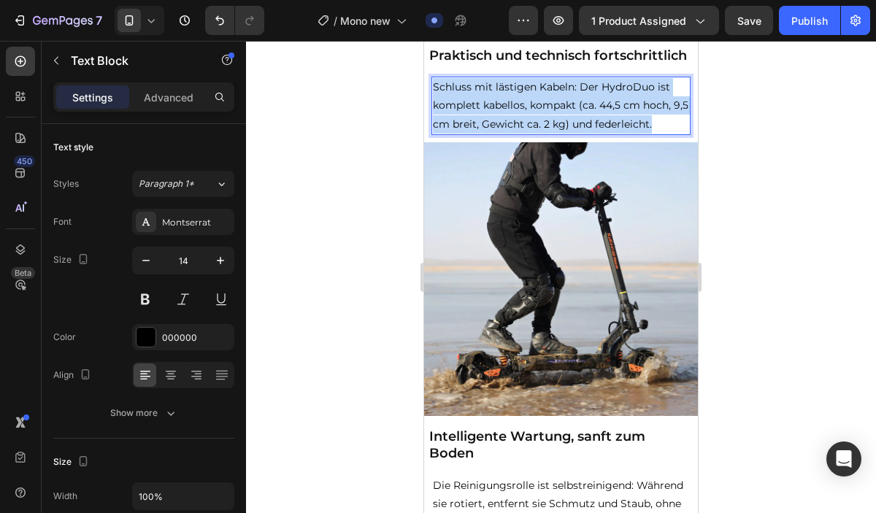
click at [530, 111] on p "Schluss mit lästigen Kabeln: Der HydroDuo ist komplett kabellos, kompakt (ca. 4…" at bounding box center [561, 105] width 256 height 55
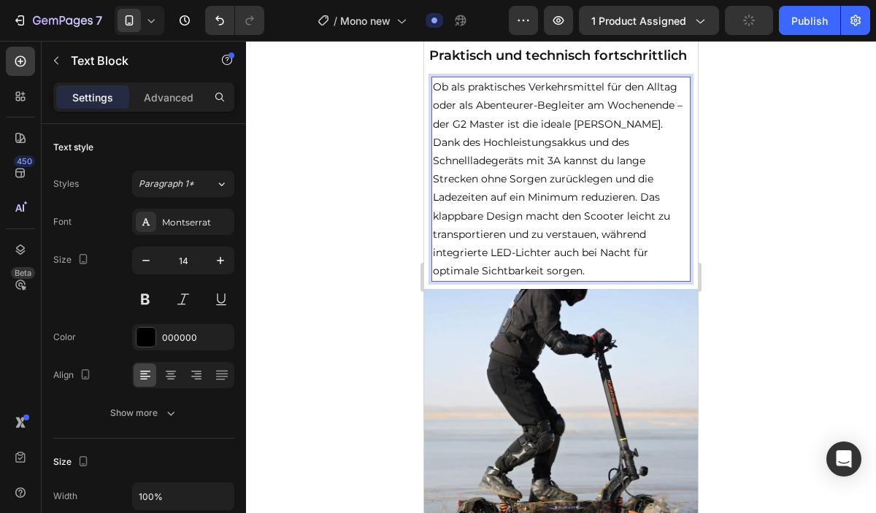
click at [604, 126] on p "Ob als praktisches Verkehrsmittel für den Alltag oder als Abenteurer-Begleiter …" at bounding box center [561, 179] width 256 height 202
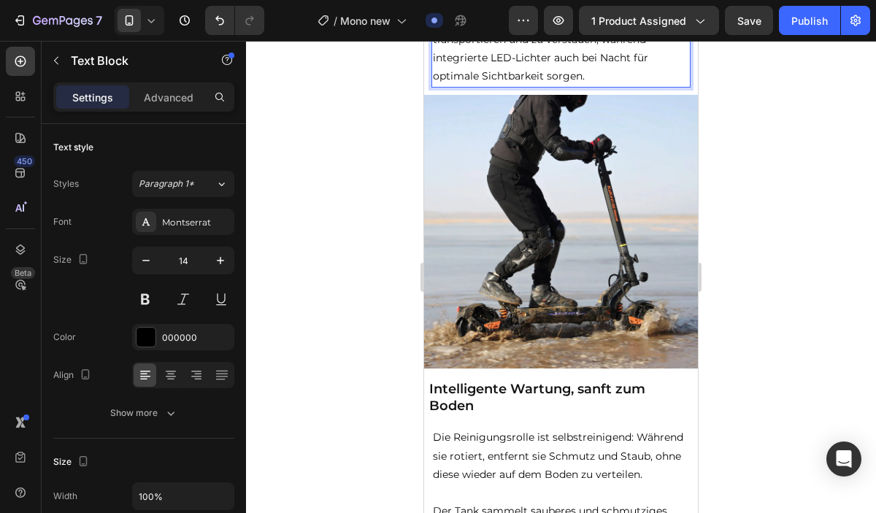
scroll to position [1670, 0]
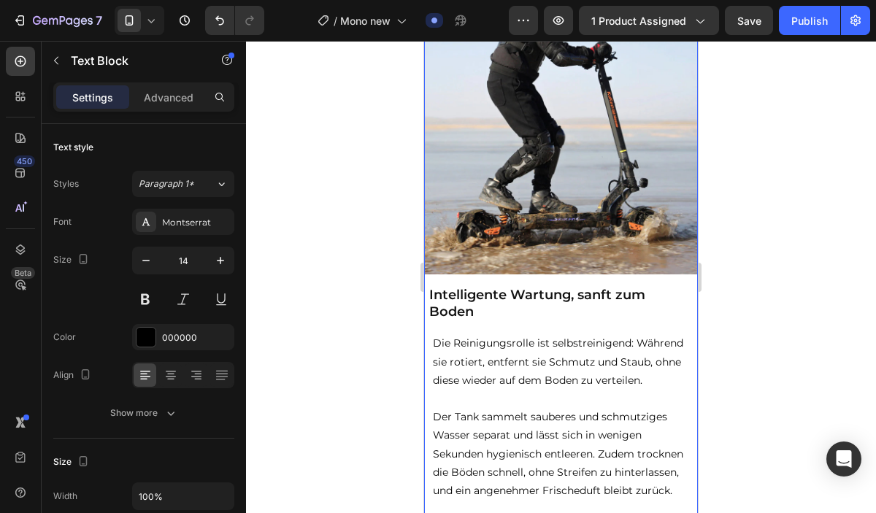
click at [506, 287] on h2 "Intelligente Wartung, sanft zum Boden" at bounding box center [561, 303] width 266 height 37
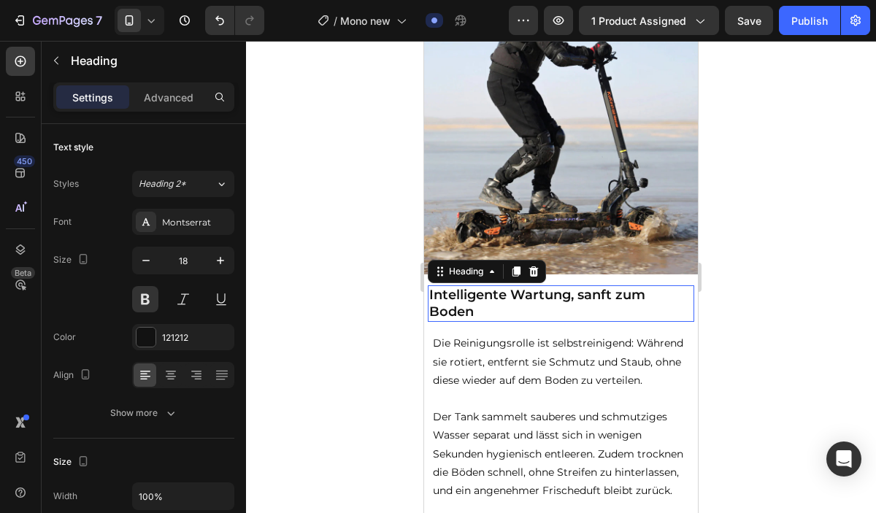
click at [506, 287] on h2 "Intelligente Wartung, sanft zum Boden" at bounding box center [561, 303] width 266 height 37
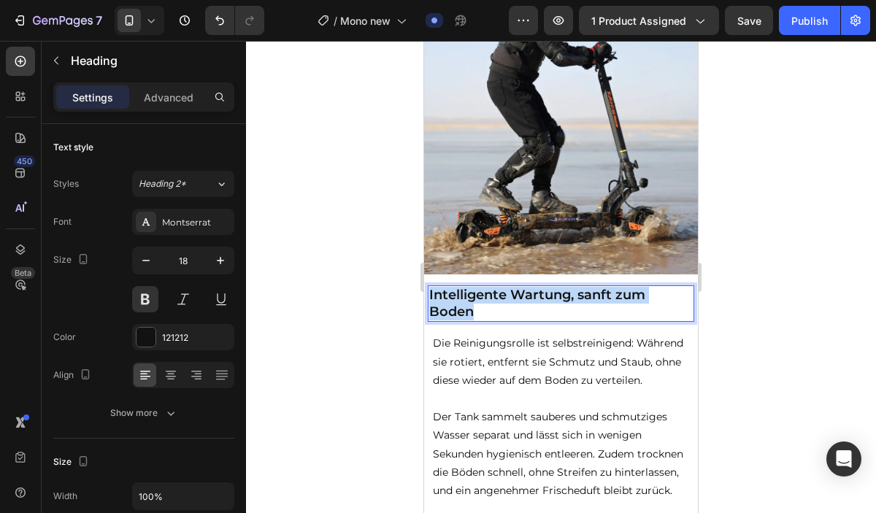
click at [506, 287] on p "Intelligente Wartung, sanft zum Boden" at bounding box center [561, 304] width 264 height 34
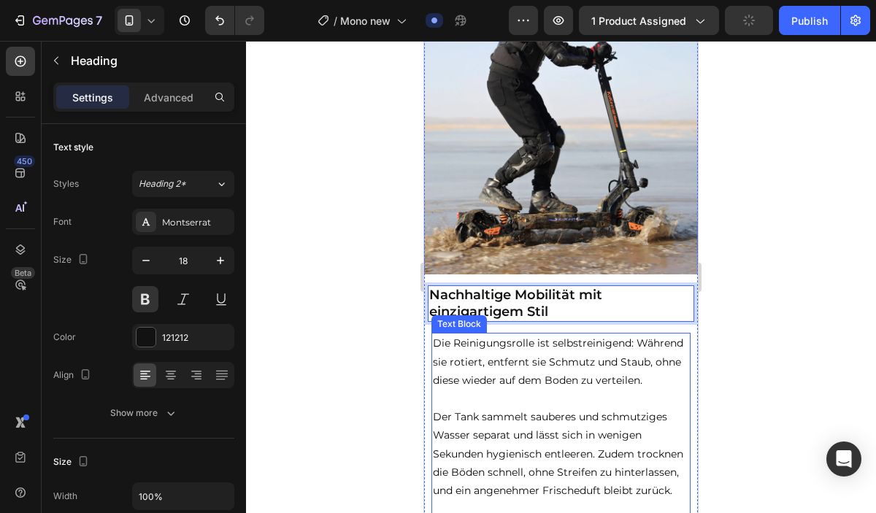
click at [545, 455] on p "Der Tank sammelt sauberes und schmutziges Wasser separat und lässt sich in weni…" at bounding box center [561, 454] width 256 height 92
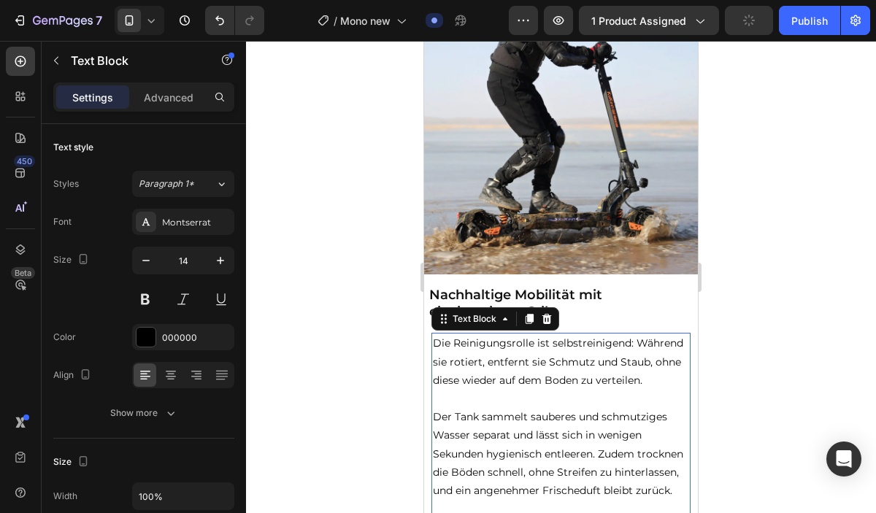
click at [545, 455] on p "Der Tank sammelt sauberes und schmutziges Wasser separat und lässt sich in weni…" at bounding box center [561, 454] width 256 height 92
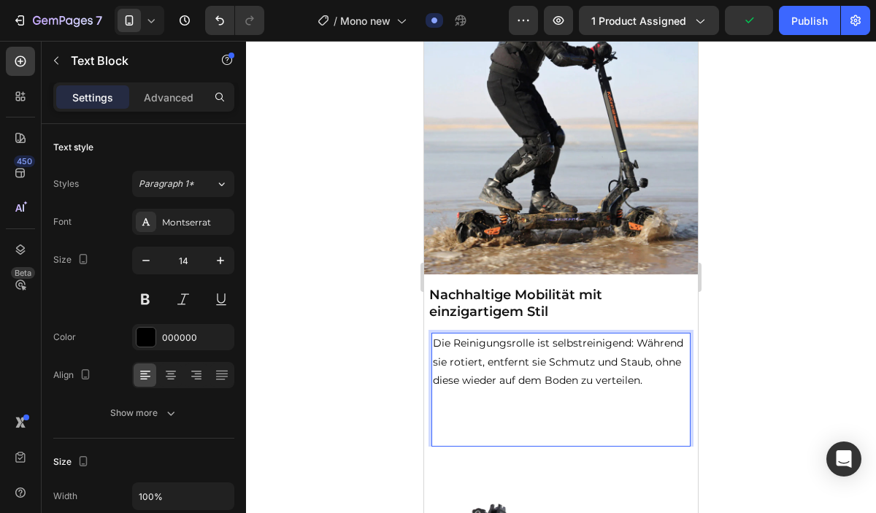
click at [553, 364] on p "Die Reinigungsrolle ist selbstreinigend: Während sie rotiert, entfernt sie Schm…" at bounding box center [561, 361] width 256 height 55
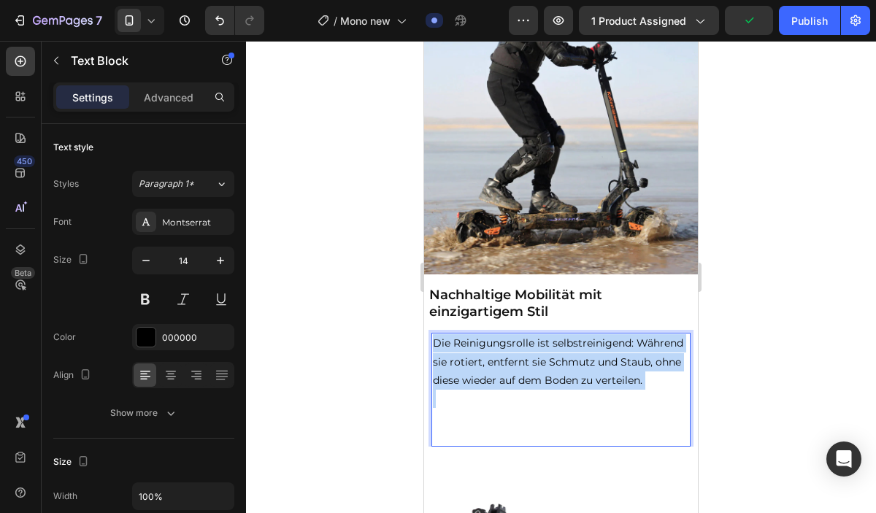
click at [553, 364] on p "Die Reinigungsrolle ist selbstreinigend: Während sie rotiert, entfernt sie Schm…" at bounding box center [561, 361] width 256 height 55
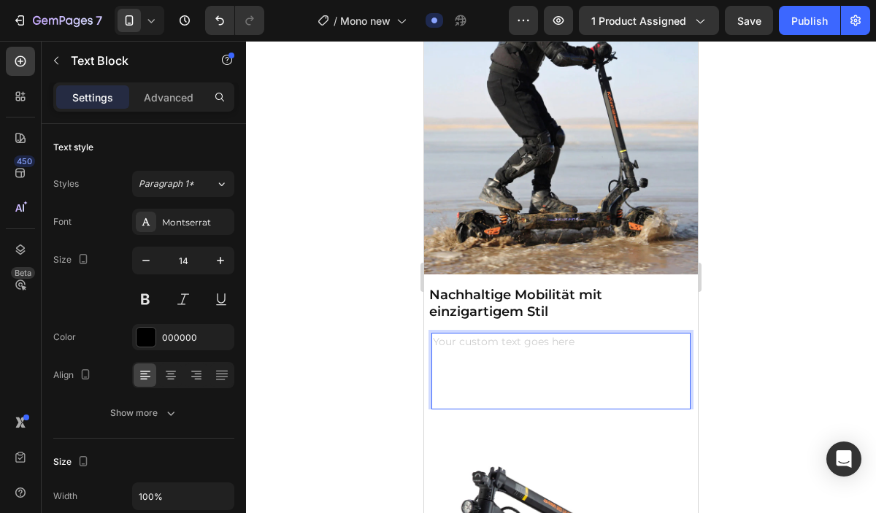
click at [509, 396] on p "Rich Text Editor. Editing area: main" at bounding box center [561, 399] width 256 height 18
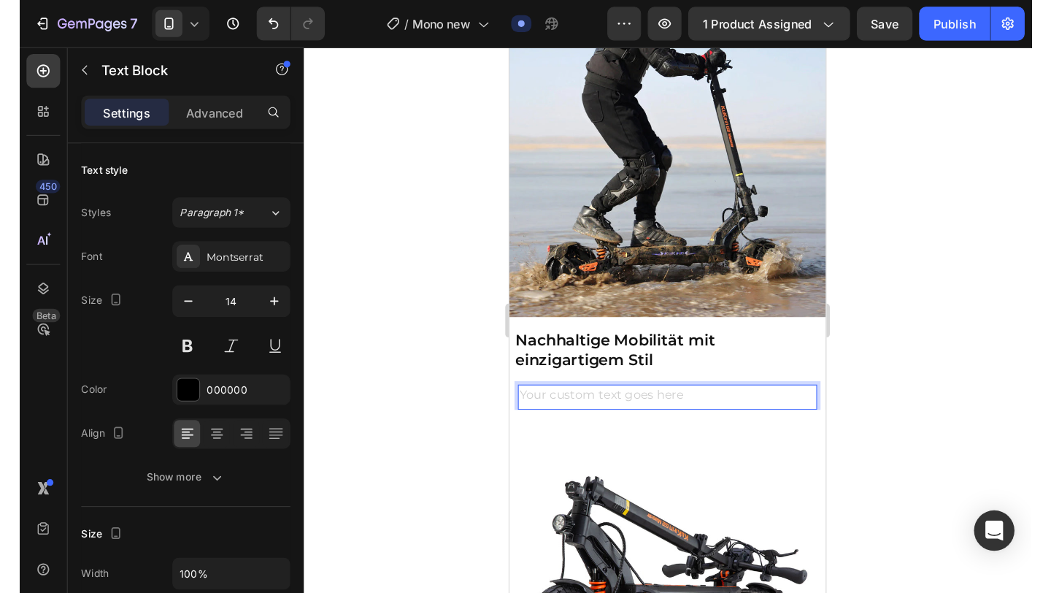
scroll to position [1671, 0]
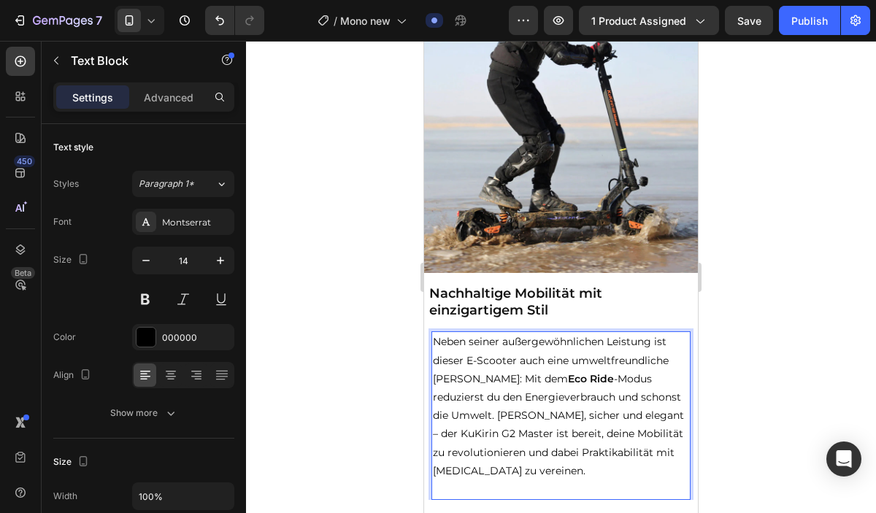
click at [654, 395] on p "Neben seiner außergewöhnlichen Leistung ist dieser E-Scooter auch eine umweltfr…" at bounding box center [561, 406] width 256 height 147
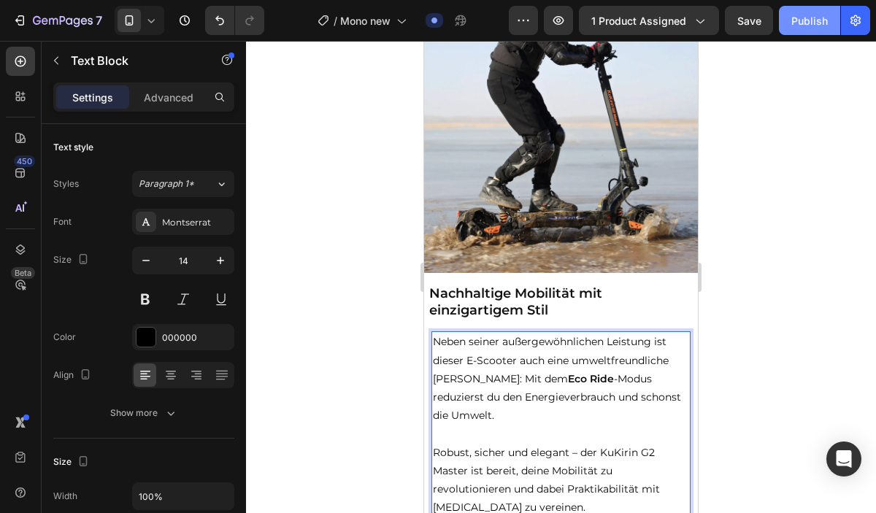
click at [807, 24] on div "Publish" at bounding box center [809, 20] width 37 height 15
